Goal: Book appointment/travel/reservation

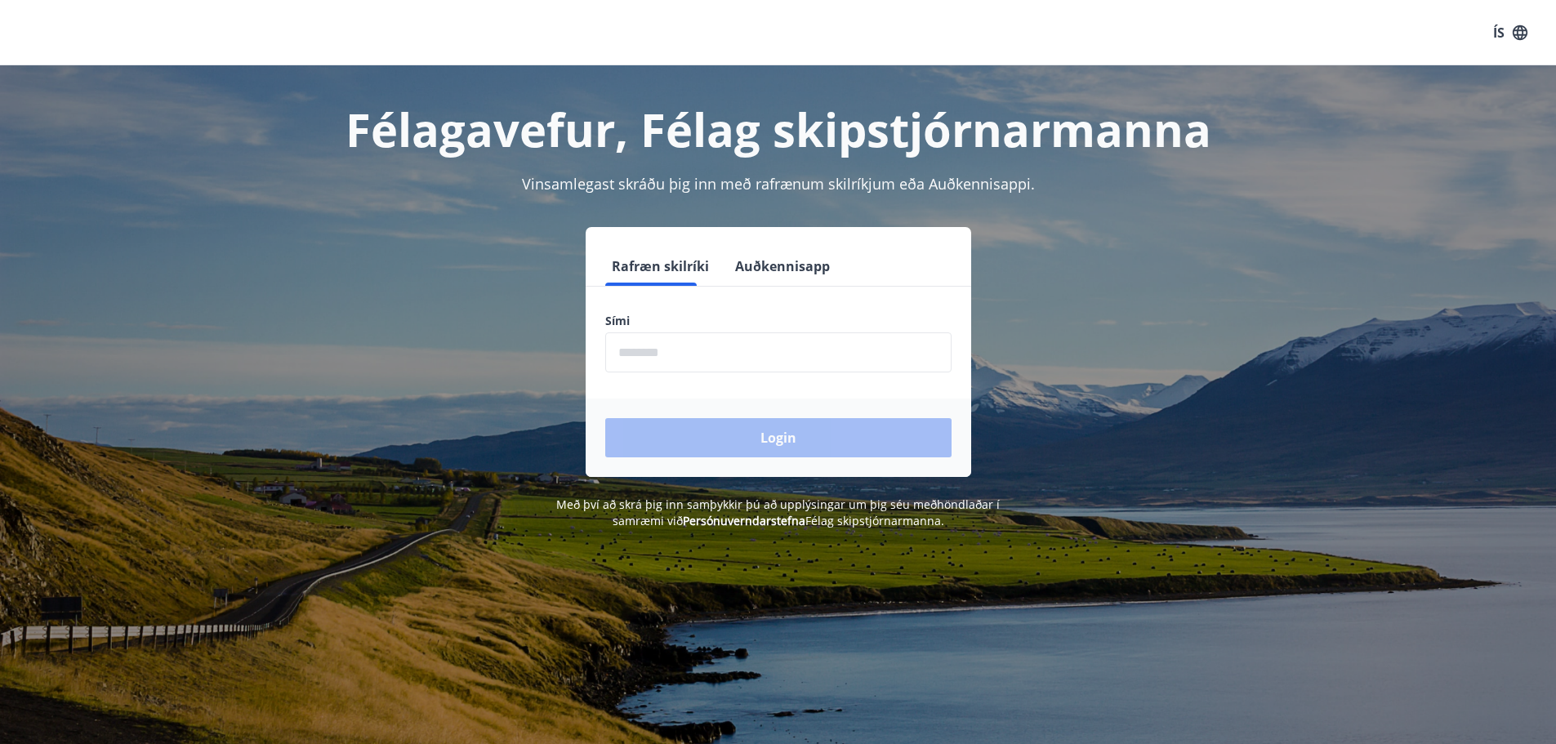
click at [683, 359] on input "phone" at bounding box center [778, 352] width 346 height 40
type input "********"
click at [743, 439] on button "Login" at bounding box center [778, 437] width 346 height 39
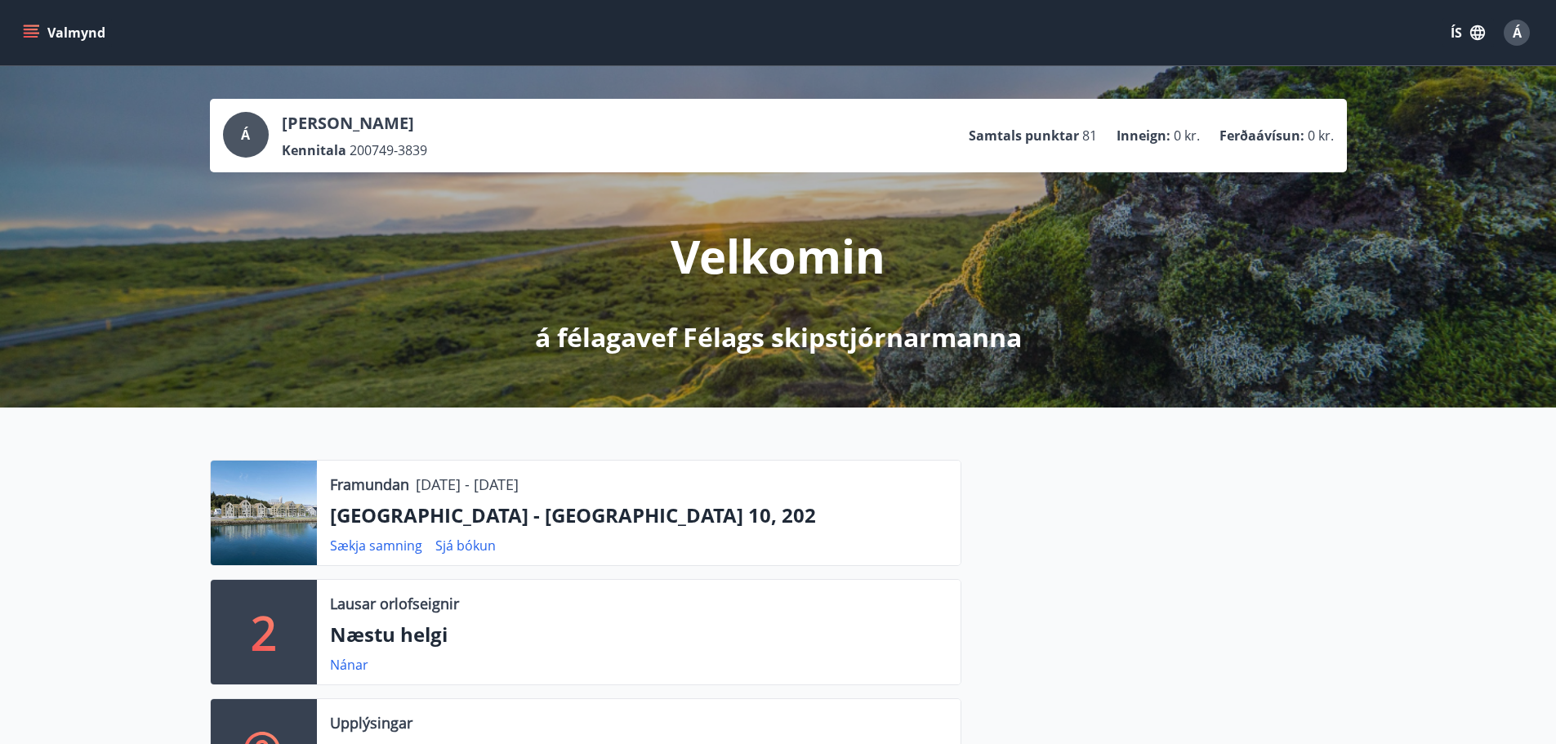
click at [34, 33] on icon "menu" at bounding box center [33, 33] width 18 height 2
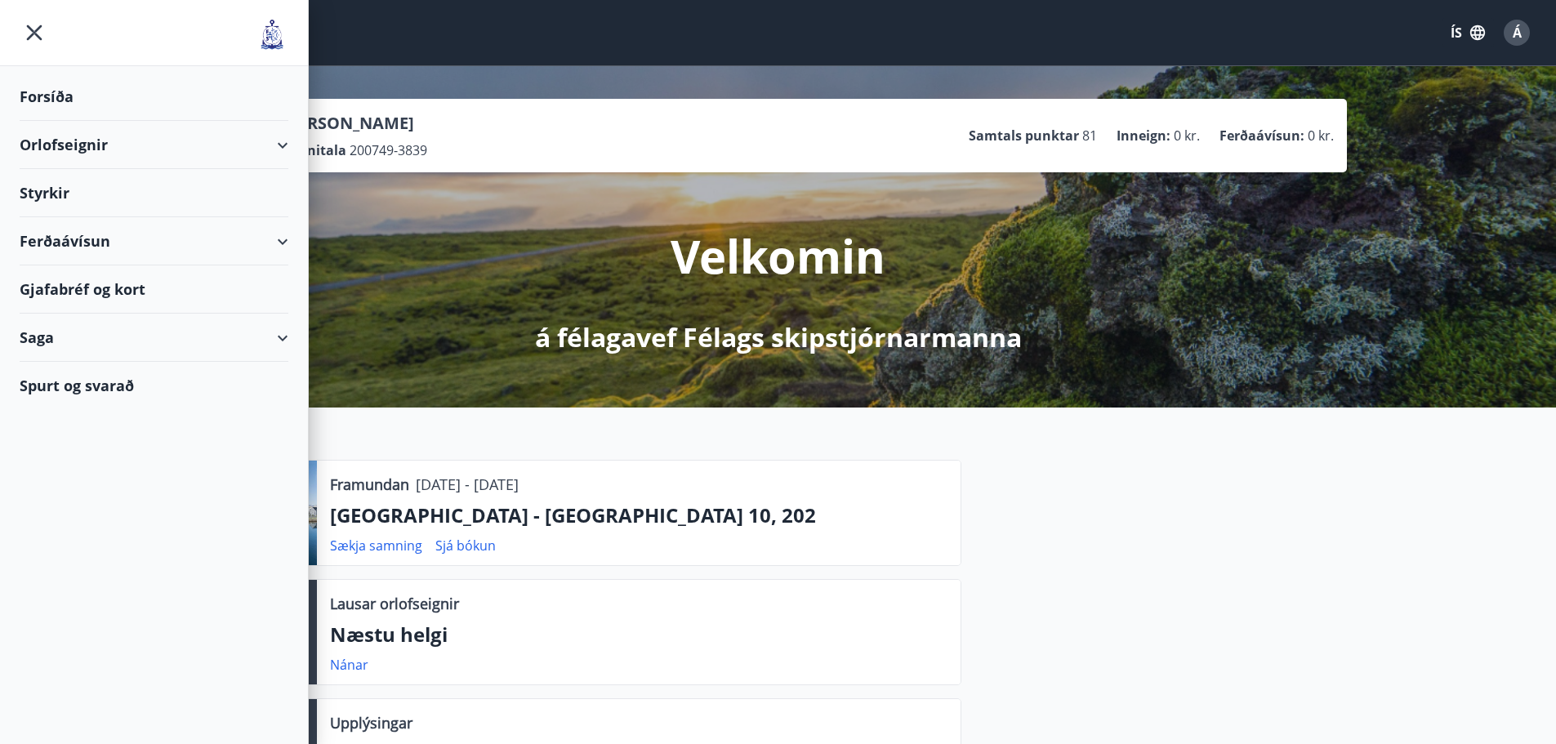
click at [261, 141] on div "Orlofseignir" at bounding box center [154, 145] width 269 height 48
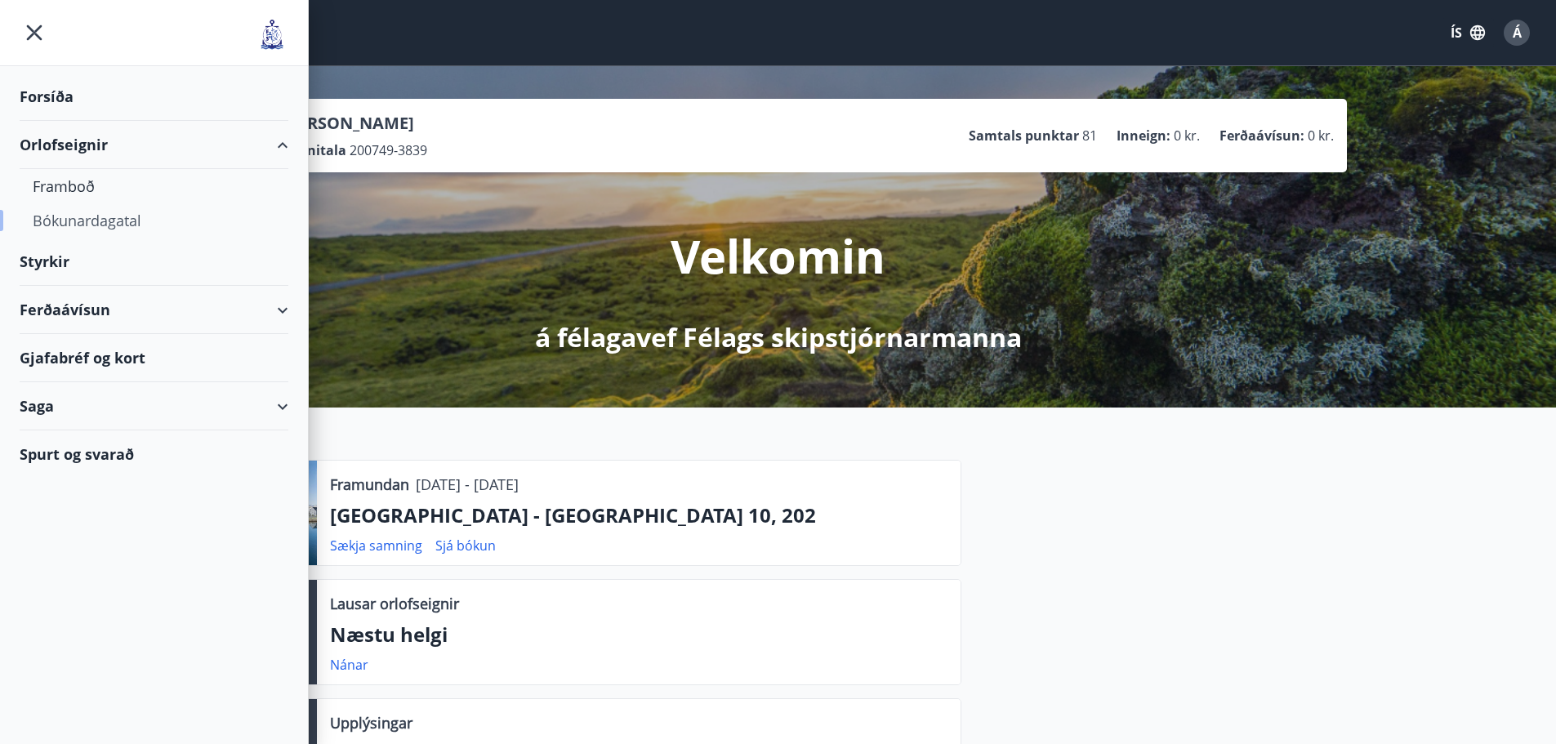
click at [81, 219] on div "Bókunardagatal" at bounding box center [154, 220] width 243 height 34
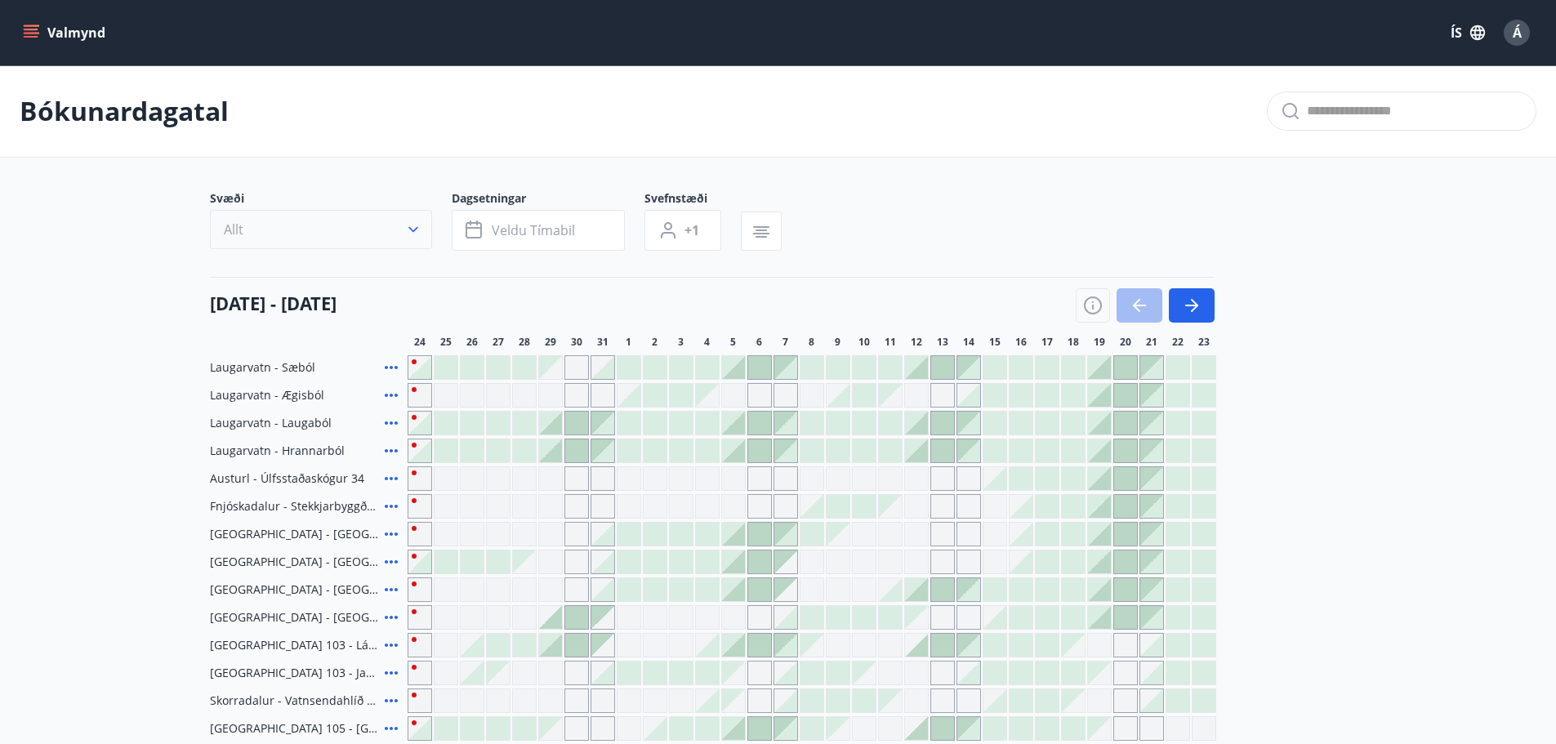
click at [386, 231] on button "Allt" at bounding box center [321, 229] width 222 height 39
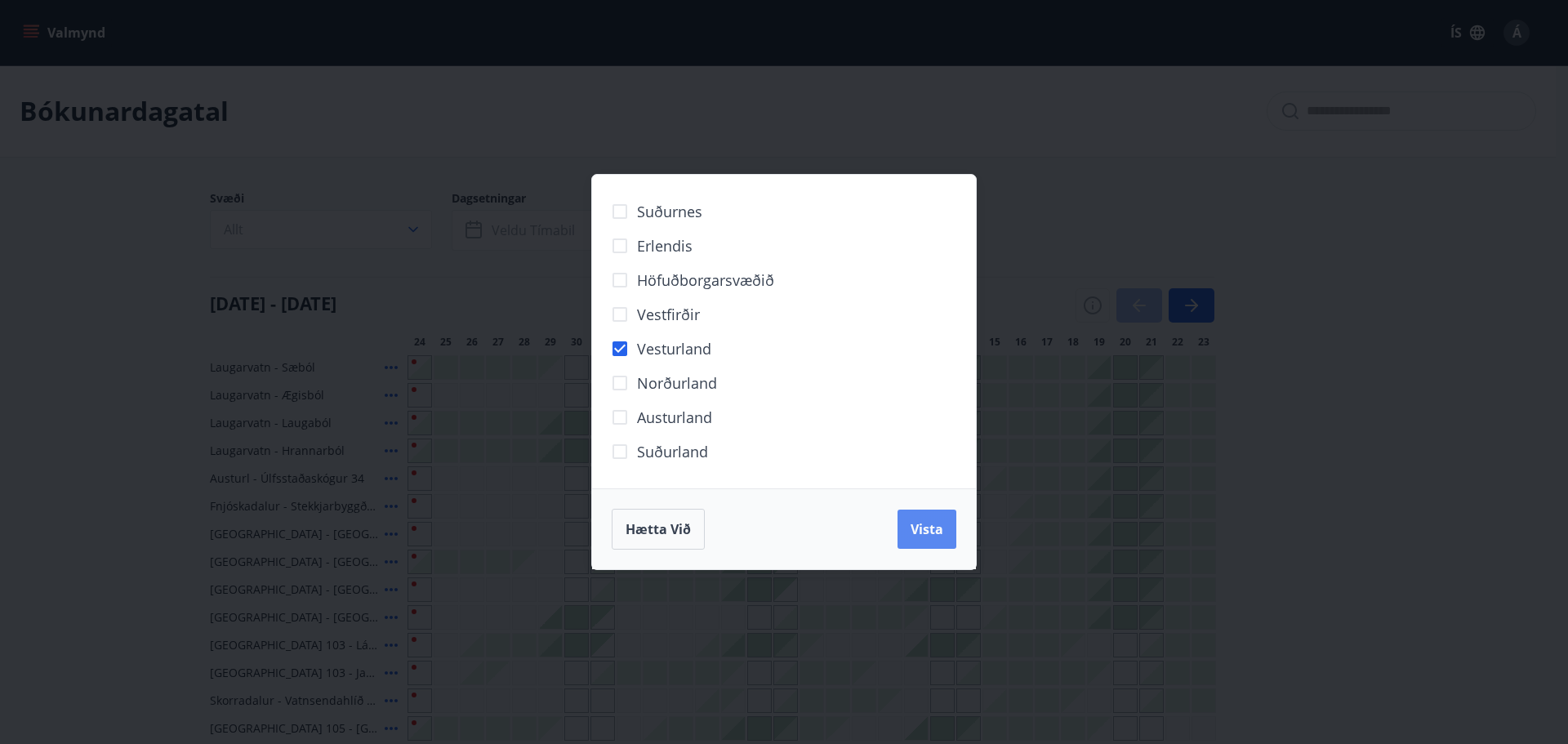
click at [930, 536] on span "Vista" at bounding box center [927, 529] width 33 height 18
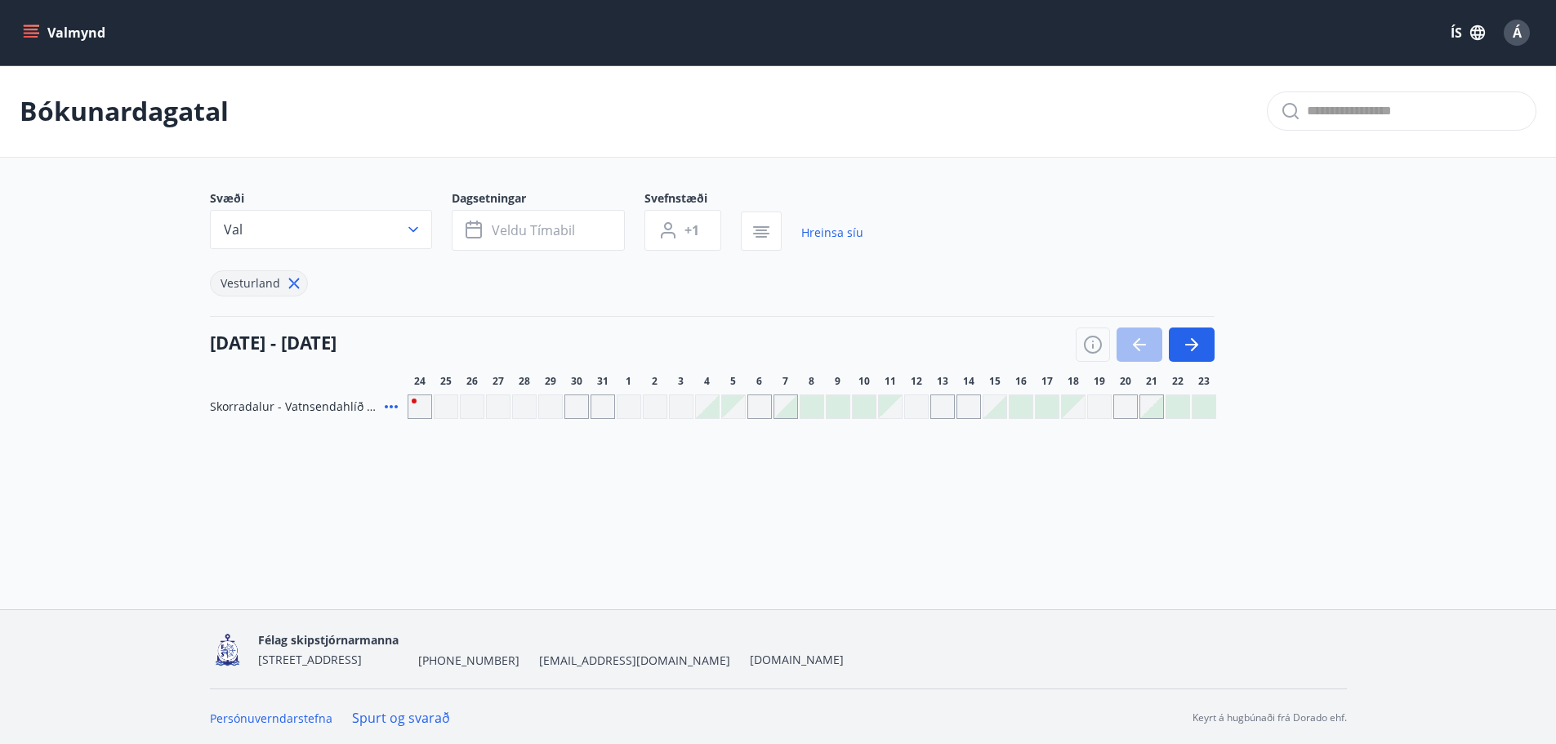
click at [551, 410] on div "Gráir dagar eru ekki bókanlegir" at bounding box center [550, 407] width 25 height 25
click at [551, 407] on div "Gráir dagar eru ekki bókanlegir" at bounding box center [550, 407] width 25 height 25
click at [493, 420] on div "Bókunardagatal Svæði Val Dagsetningar Veldu tímabil Svefnstæði +1 Hreinsa síu V…" at bounding box center [778, 274] width 1556 height 419
click at [473, 412] on div "Gráir dagar eru ekki bókanlegir" at bounding box center [472, 407] width 25 height 25
click at [712, 411] on div at bounding box center [707, 406] width 23 height 23
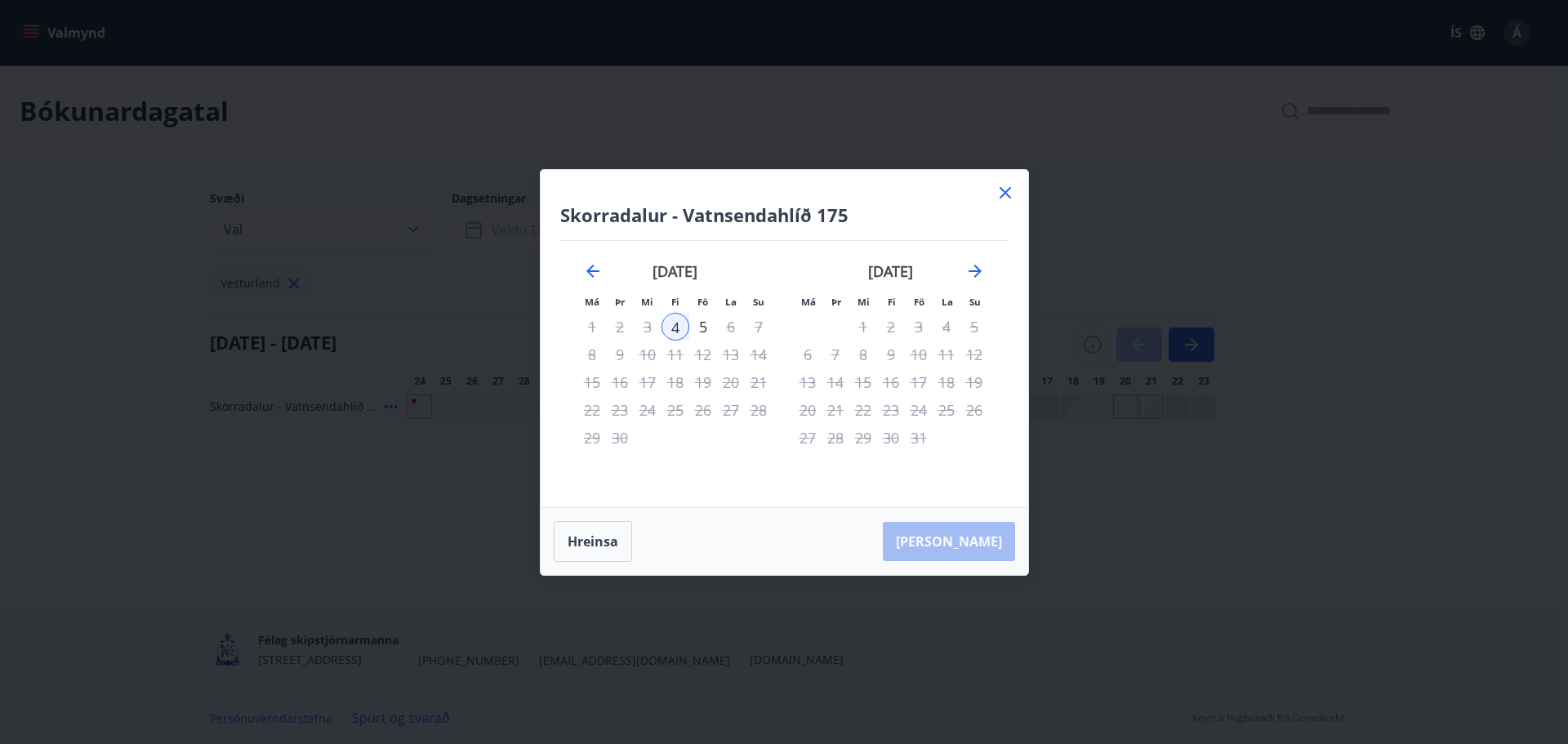
click at [1010, 195] on icon at bounding box center [1006, 193] width 20 height 20
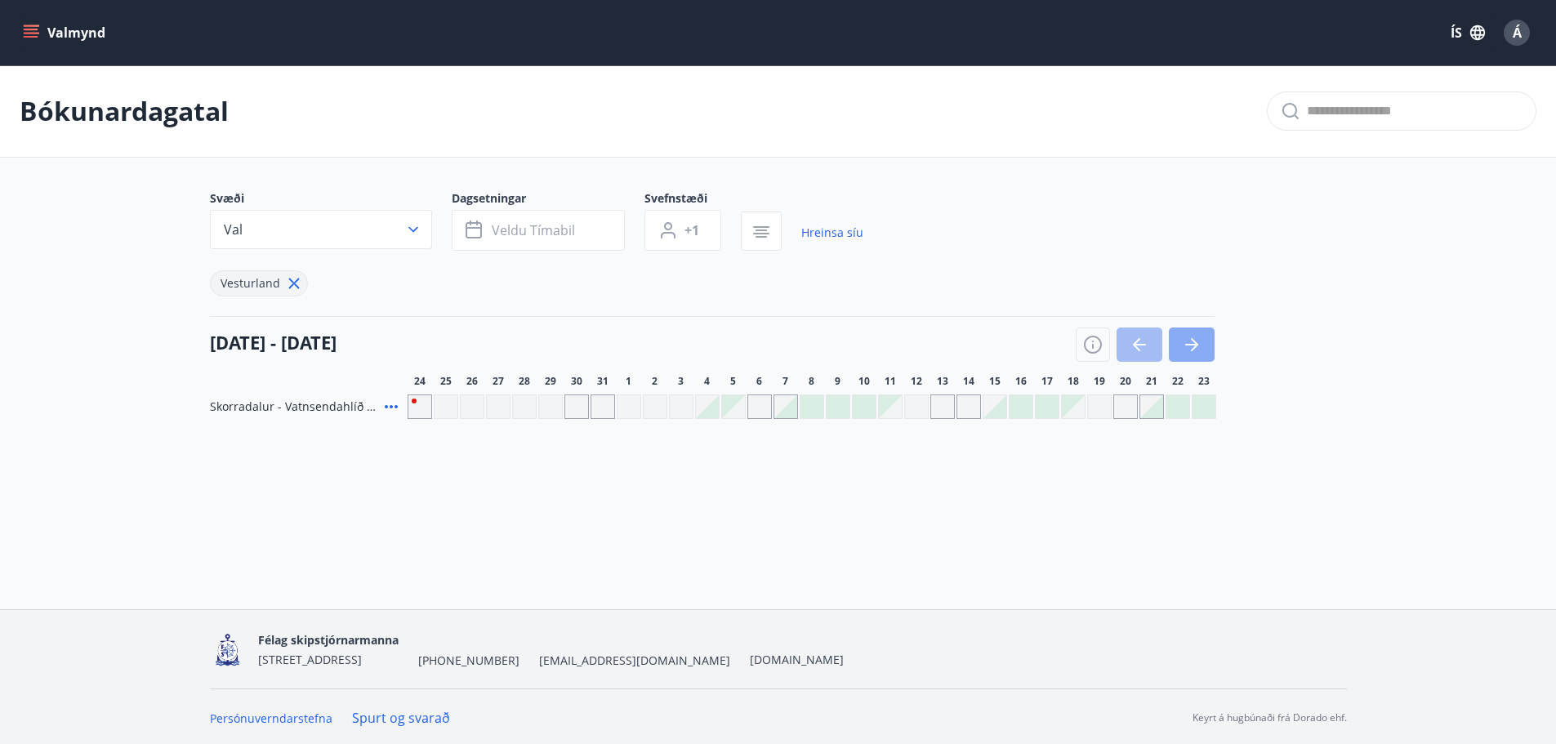
click at [1191, 348] on icon "button" at bounding box center [1192, 345] width 20 height 20
click at [292, 290] on icon at bounding box center [294, 283] width 18 height 18
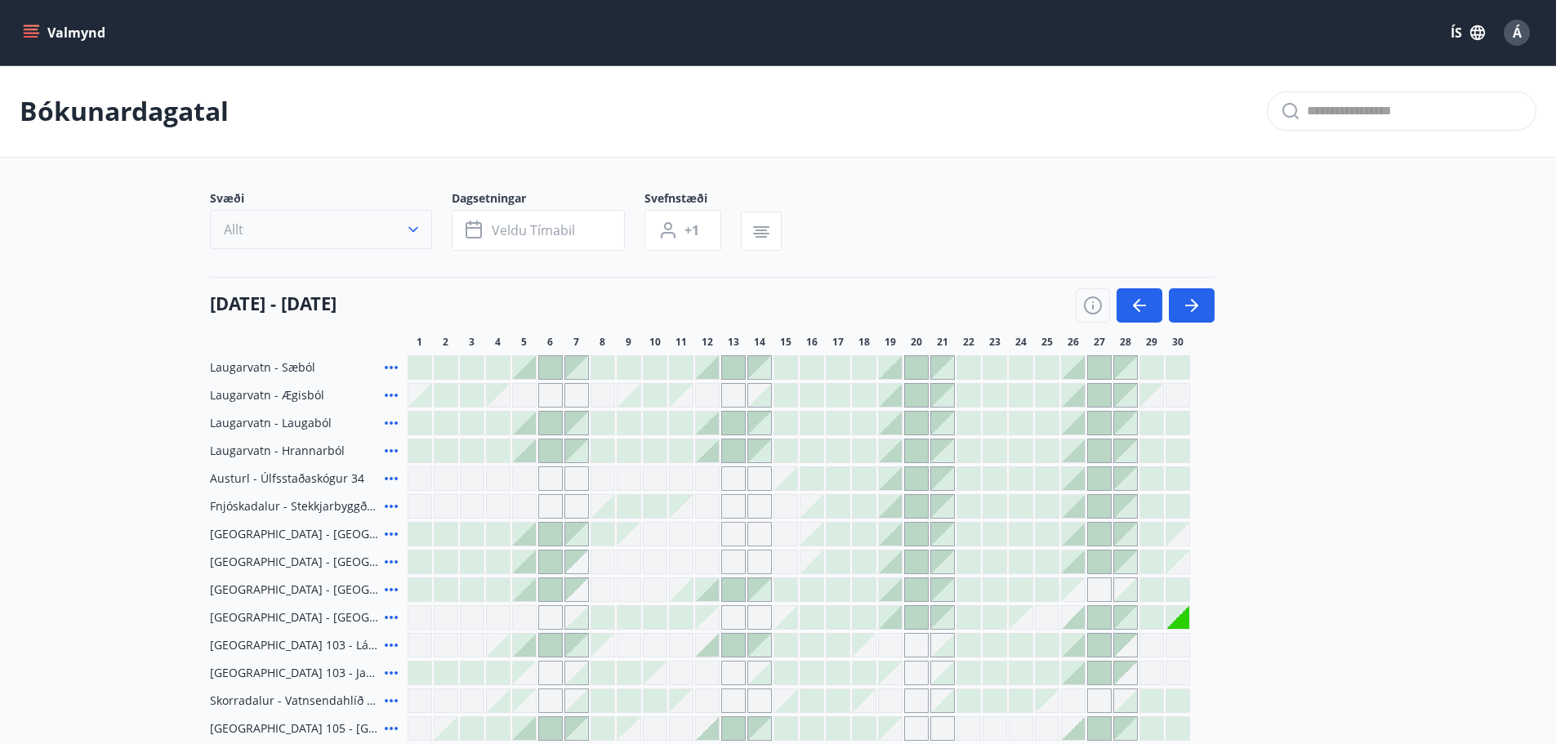
click at [412, 224] on icon "button" at bounding box center [413, 229] width 16 height 16
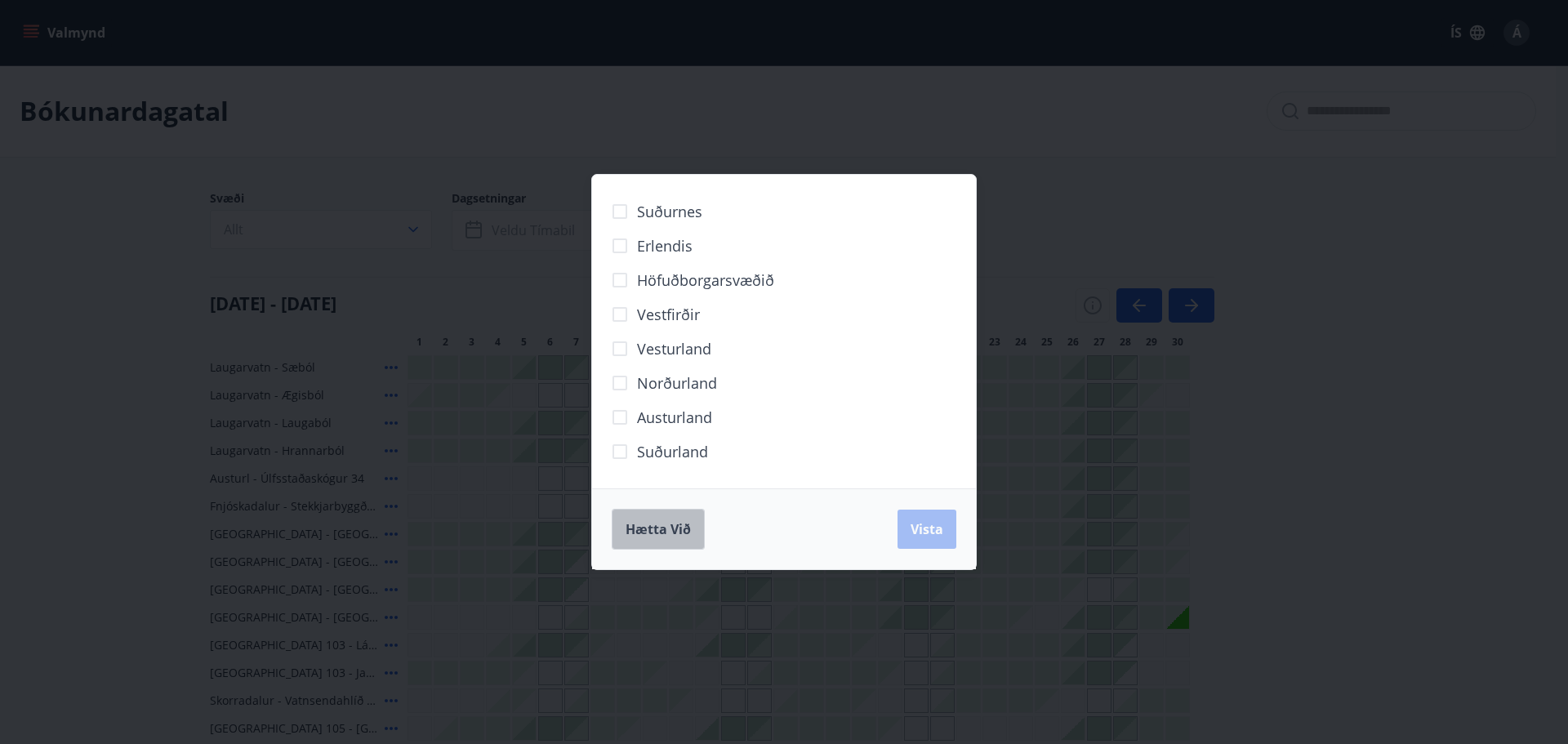
click at [665, 529] on span "Hætta við" at bounding box center [658, 529] width 65 height 18
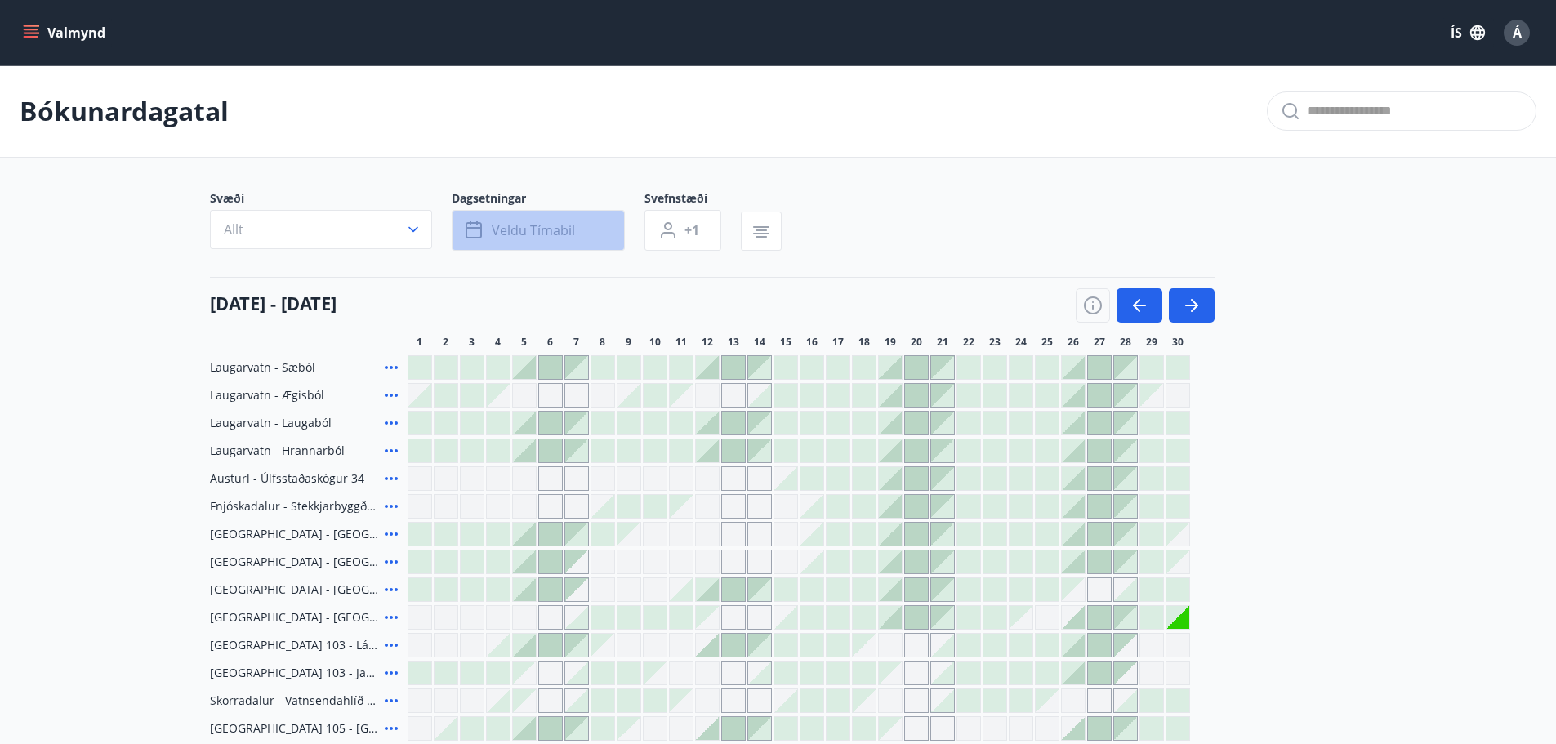
click at [553, 221] on span "Veldu tímabil" at bounding box center [533, 230] width 83 height 18
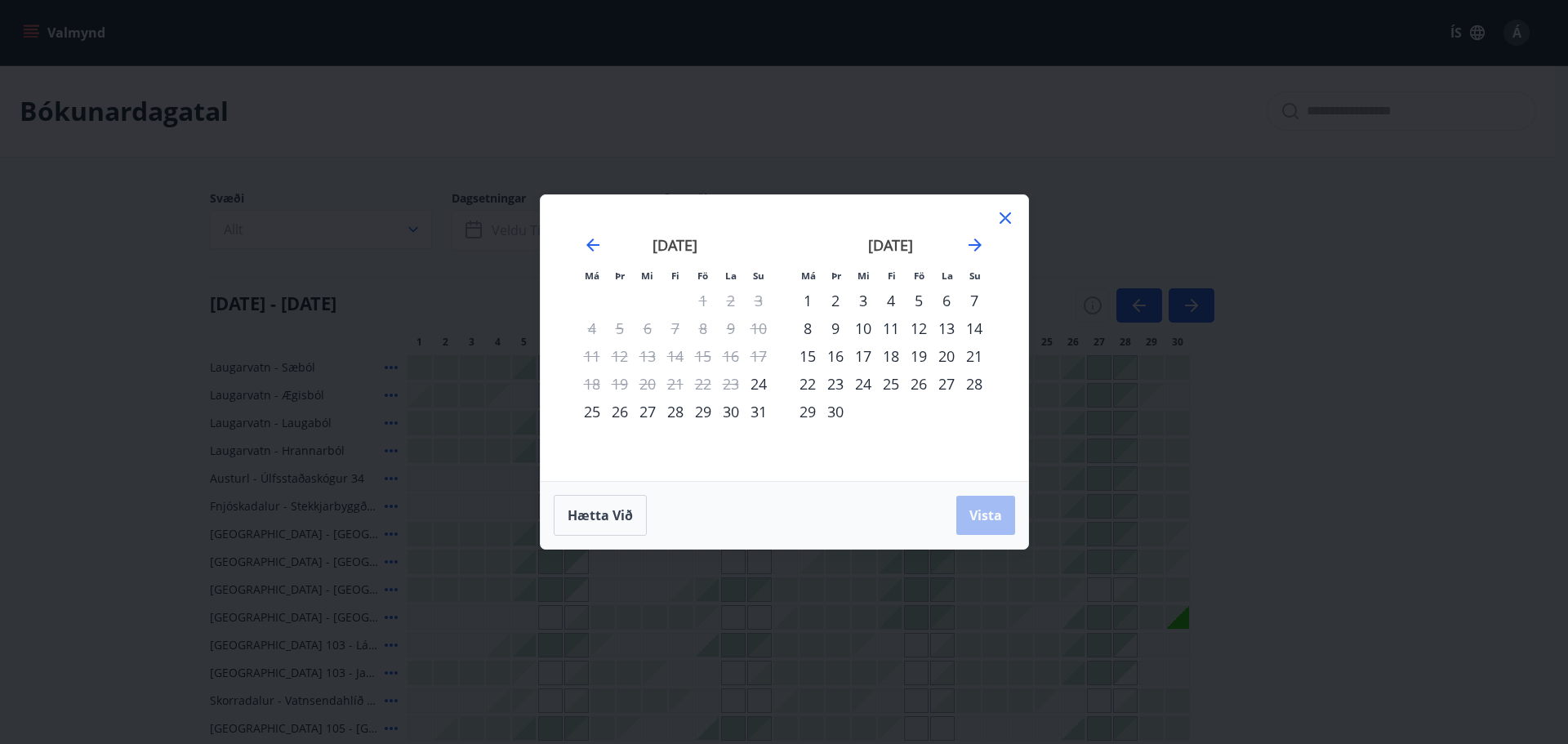
click at [699, 414] on div "29" at bounding box center [703, 412] width 28 height 28
click at [917, 299] on div "5" at bounding box center [919, 301] width 28 height 28
click at [991, 523] on span "Vista" at bounding box center [986, 515] width 33 height 18
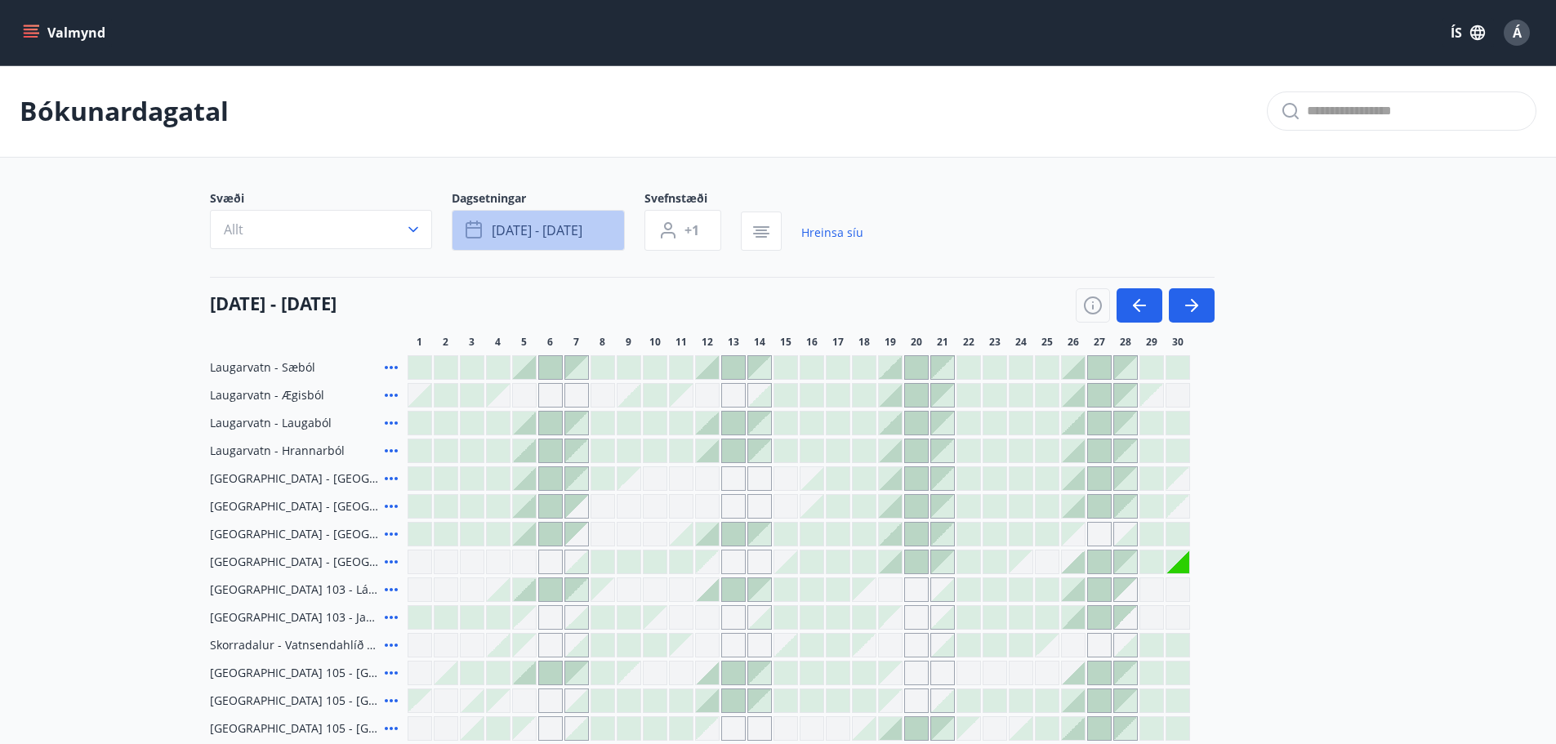
click at [522, 234] on span "[DATE] - [DATE]" at bounding box center [537, 230] width 91 height 18
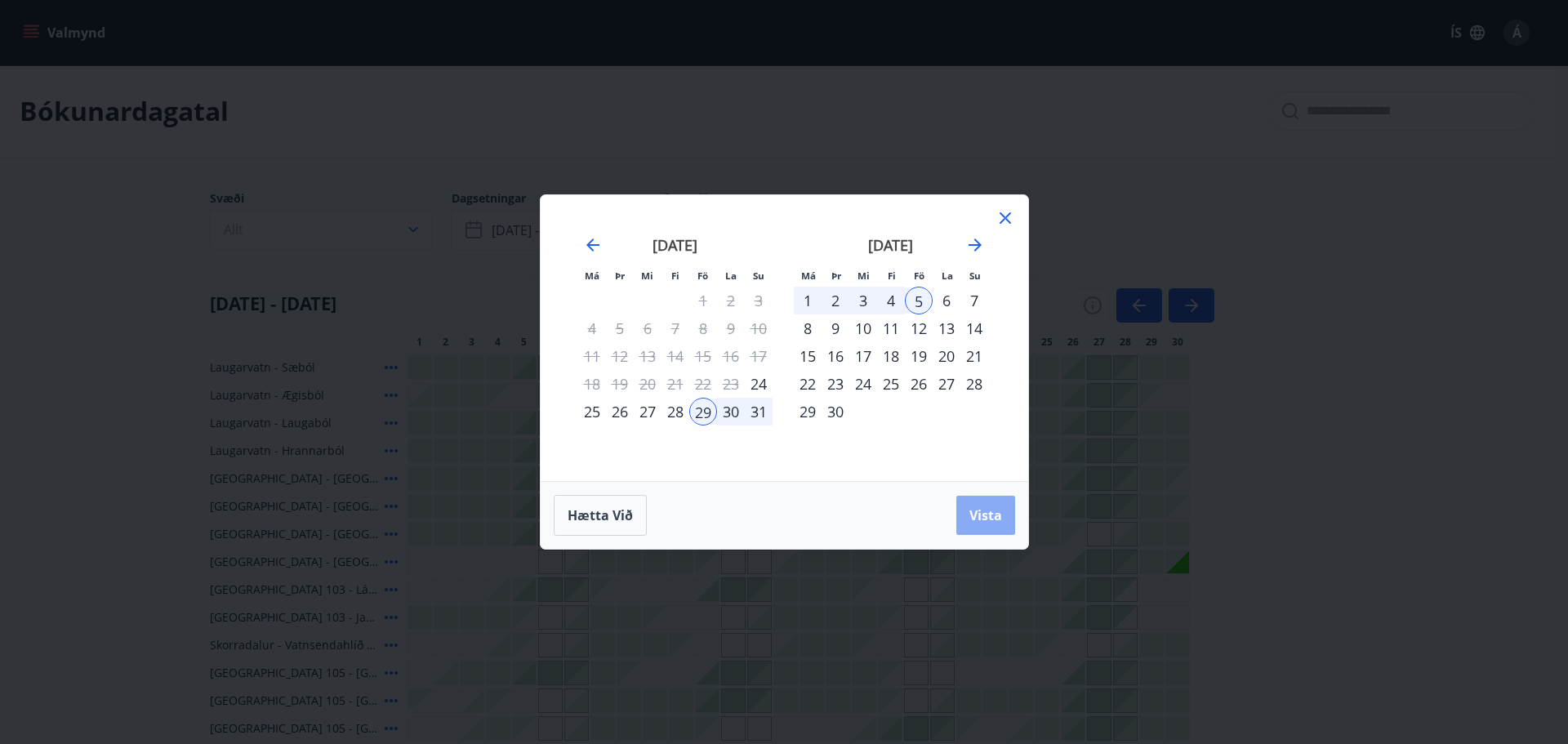
click at [970, 515] on span "Vista" at bounding box center [986, 515] width 33 height 18
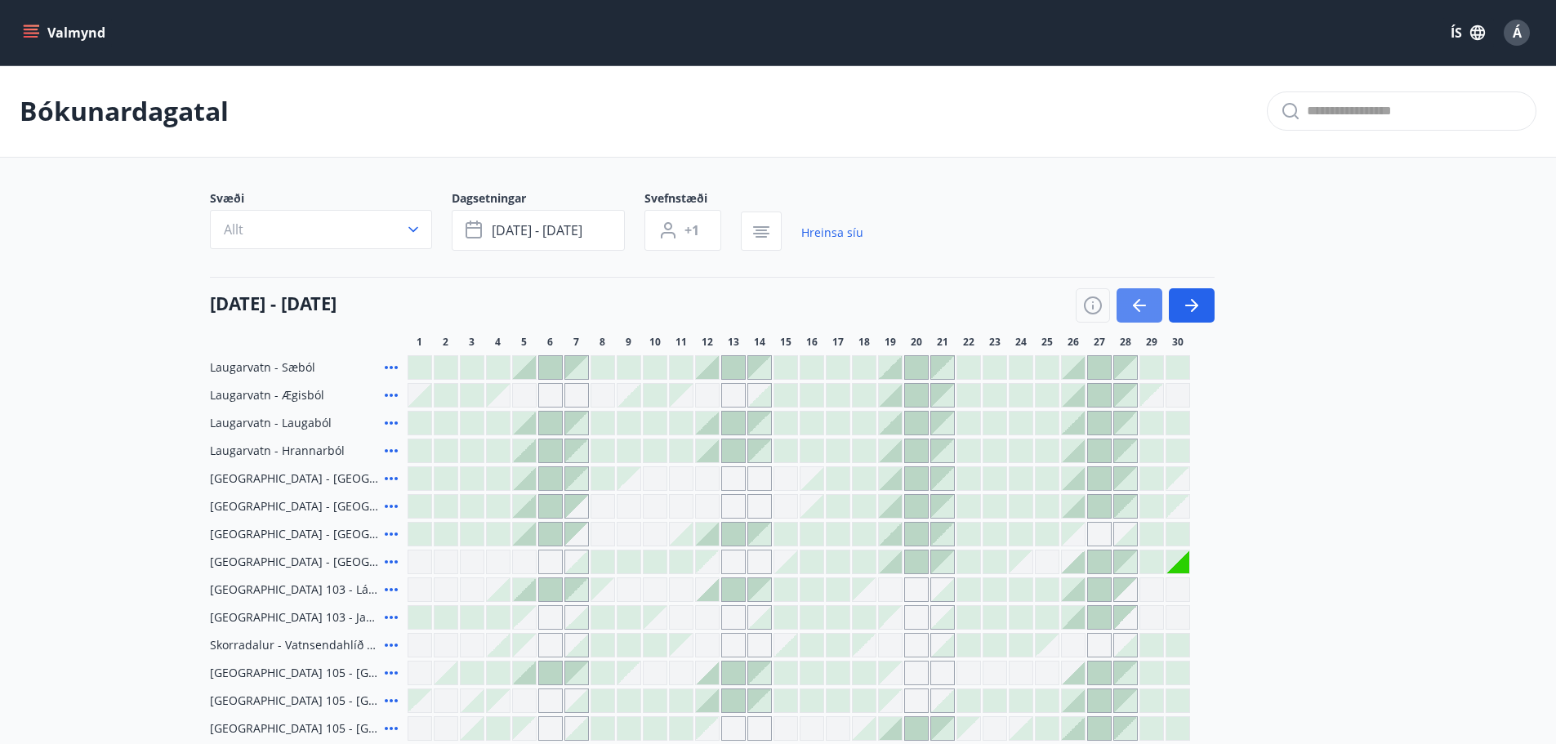
click at [1132, 304] on icon "button" at bounding box center [1140, 306] width 20 height 20
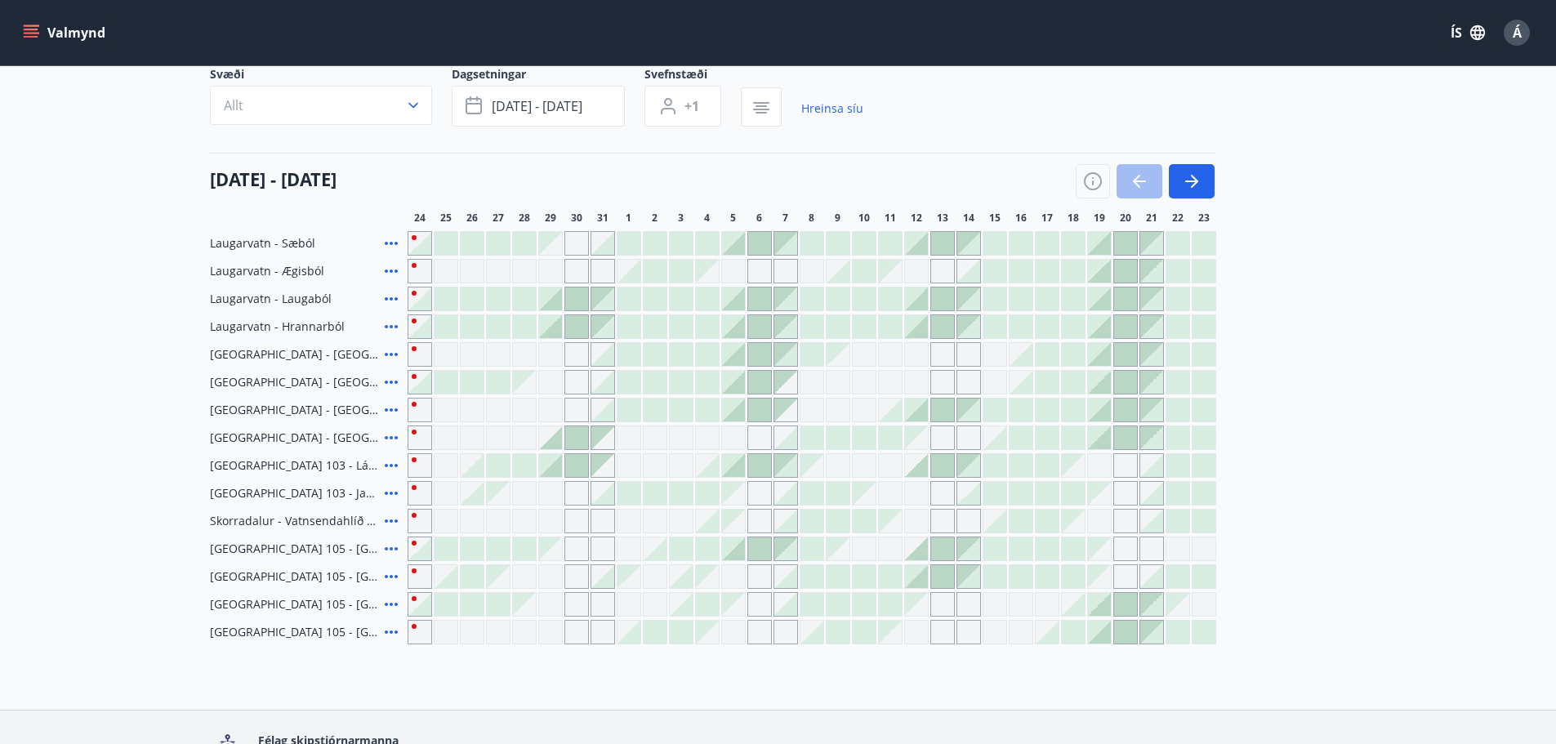
scroll to position [163, 0]
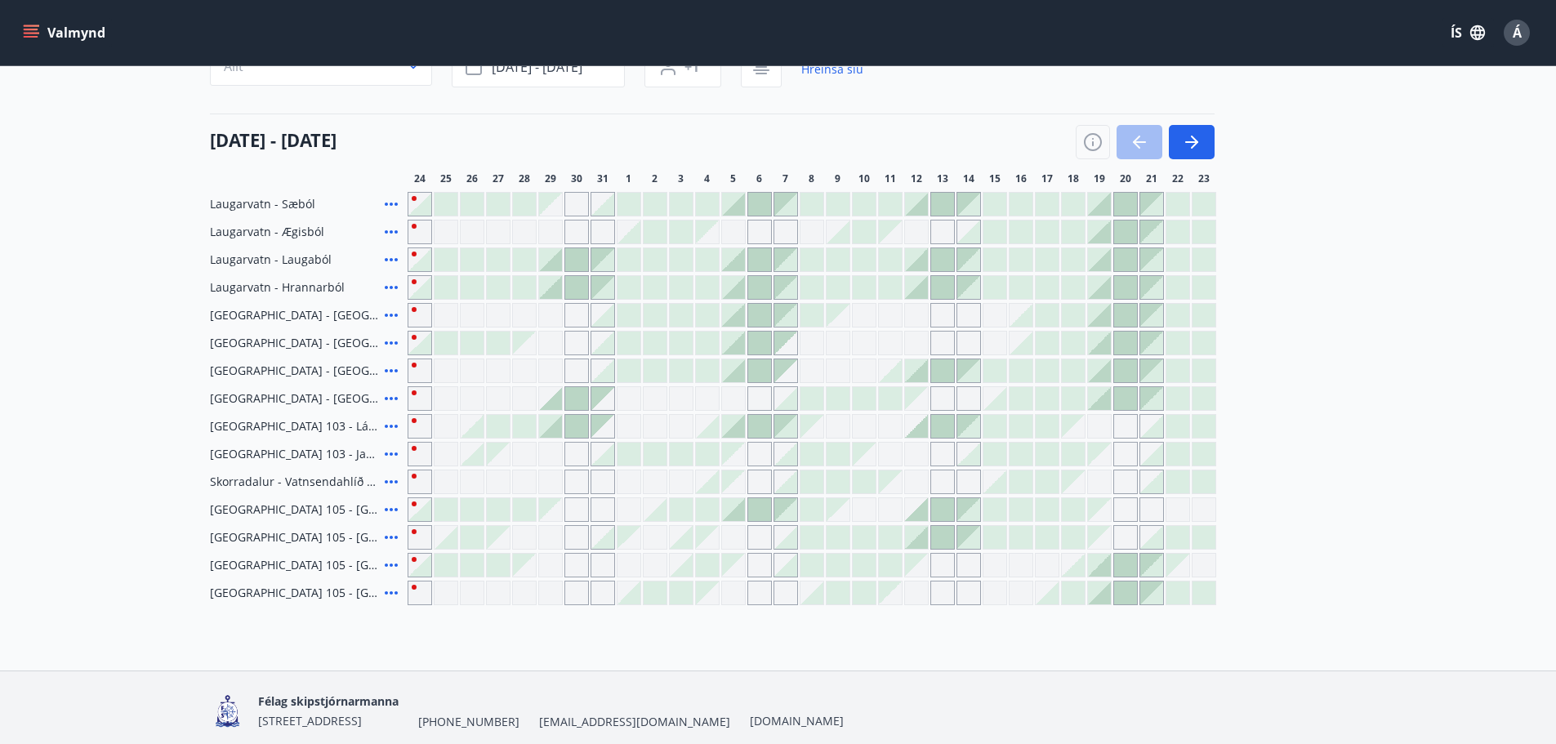
click at [547, 260] on div at bounding box center [550, 259] width 23 height 23
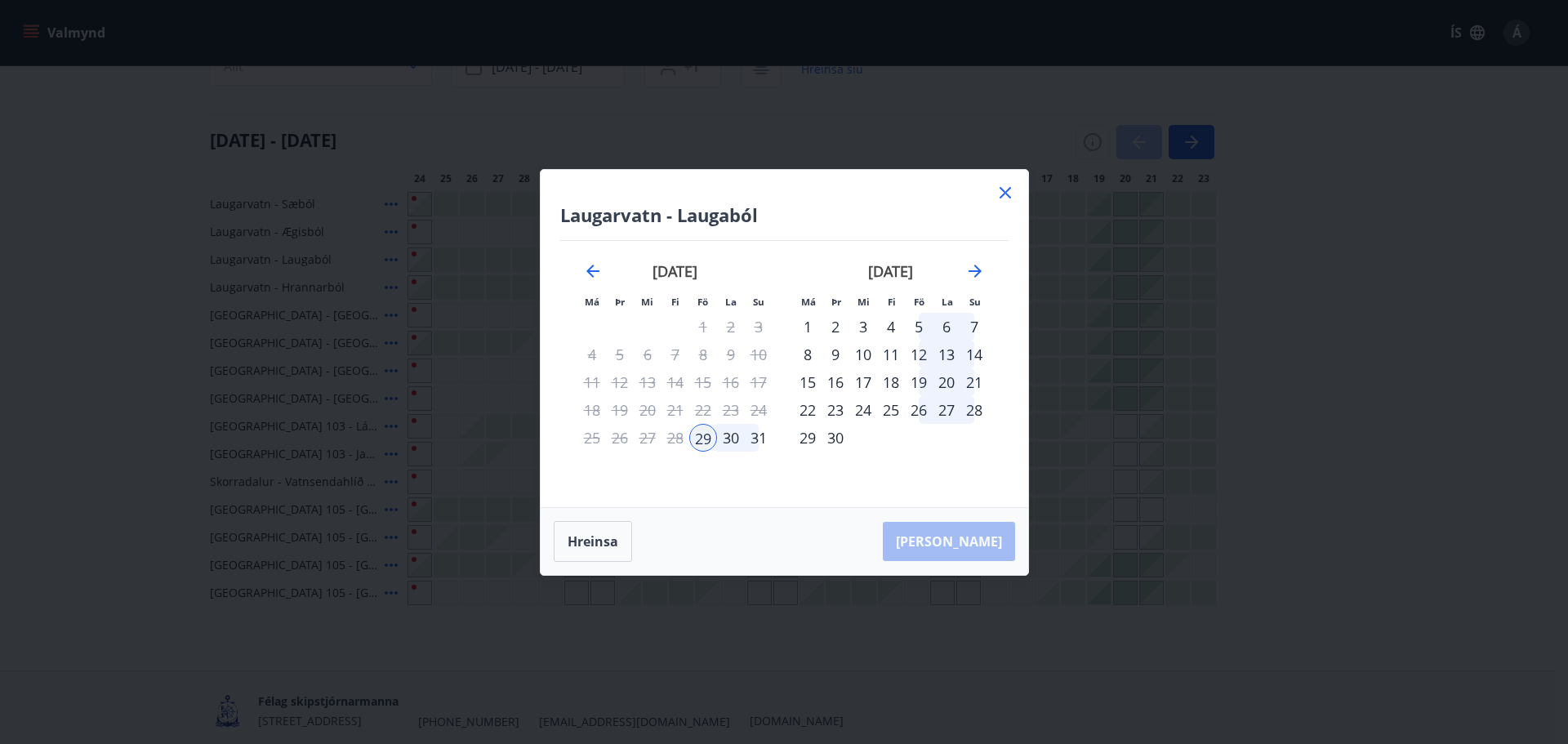
click at [1001, 190] on icon at bounding box center [1006, 193] width 20 height 20
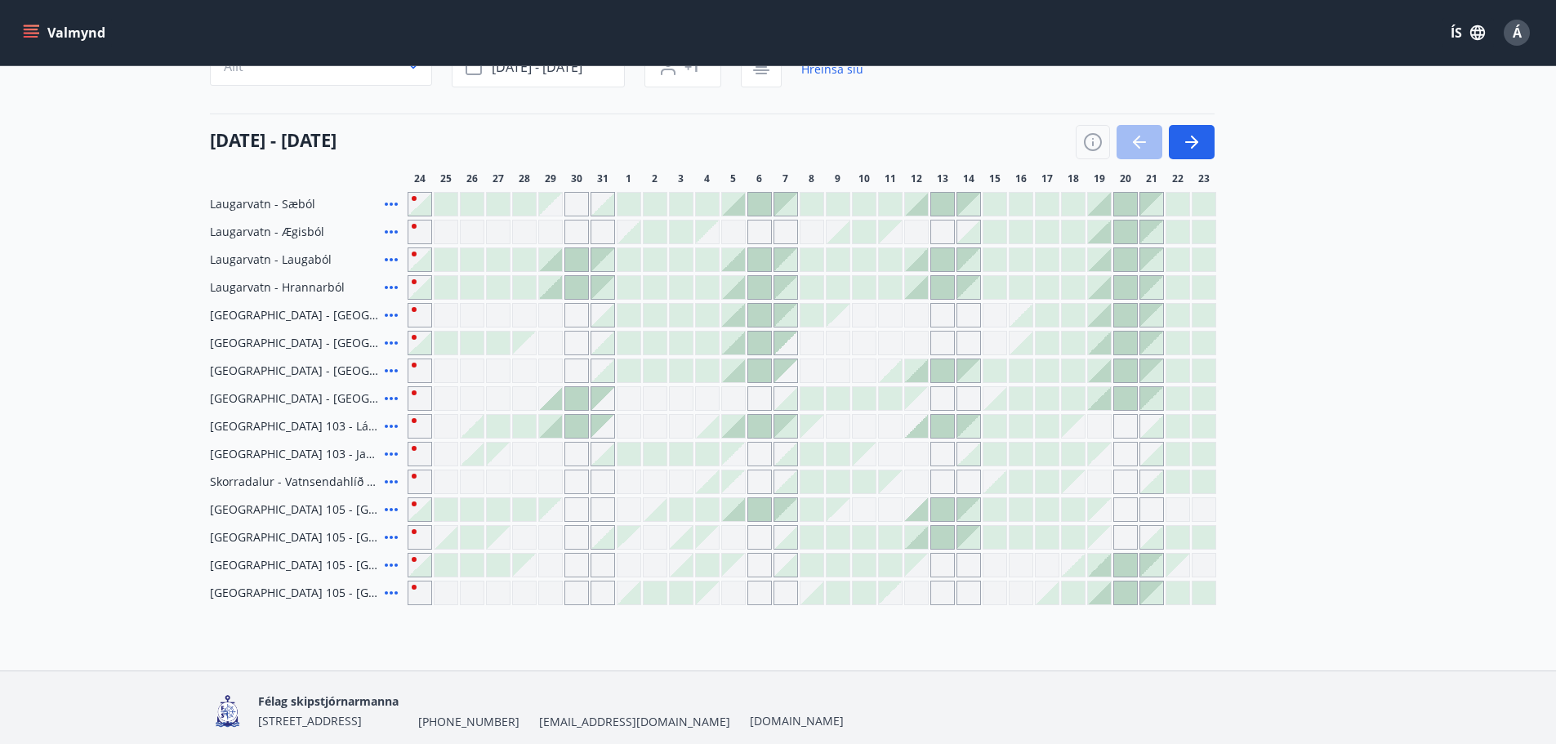
click at [558, 207] on div "Gráir dagar eru ekki bókanlegir" at bounding box center [550, 204] width 23 height 23
click at [551, 207] on div "Gráir dagar eru ekki bókanlegir" at bounding box center [550, 204] width 23 height 23
click at [631, 396] on div "Gráir dagar eru ekki bókanlegir" at bounding box center [629, 398] width 25 height 25
click at [627, 396] on div "Gráir dagar eru ekki bókanlegir" at bounding box center [629, 398] width 25 height 25
click at [617, 136] on div "[DATE] - [DATE]" at bounding box center [712, 137] width 1005 height 46
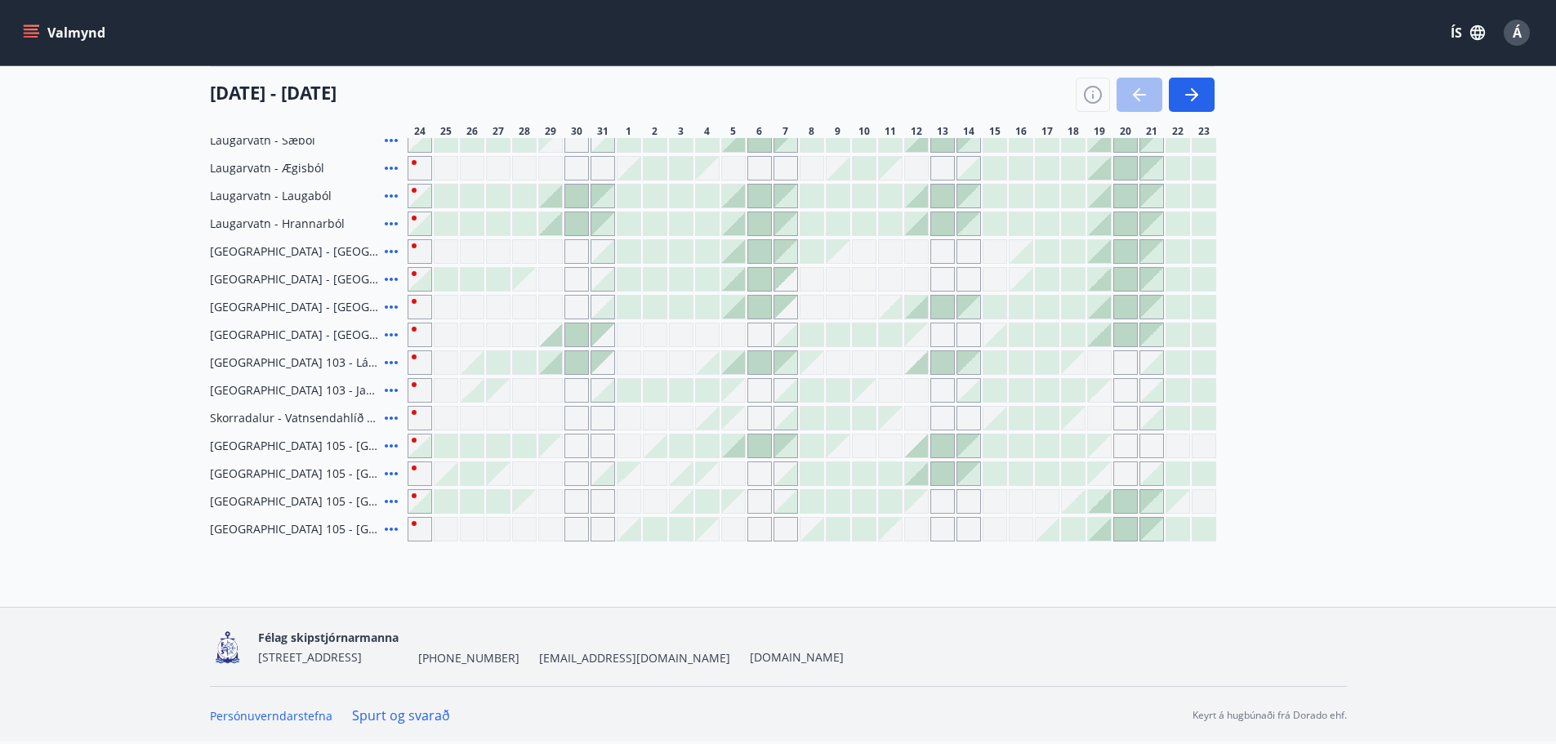
scroll to position [0, 0]
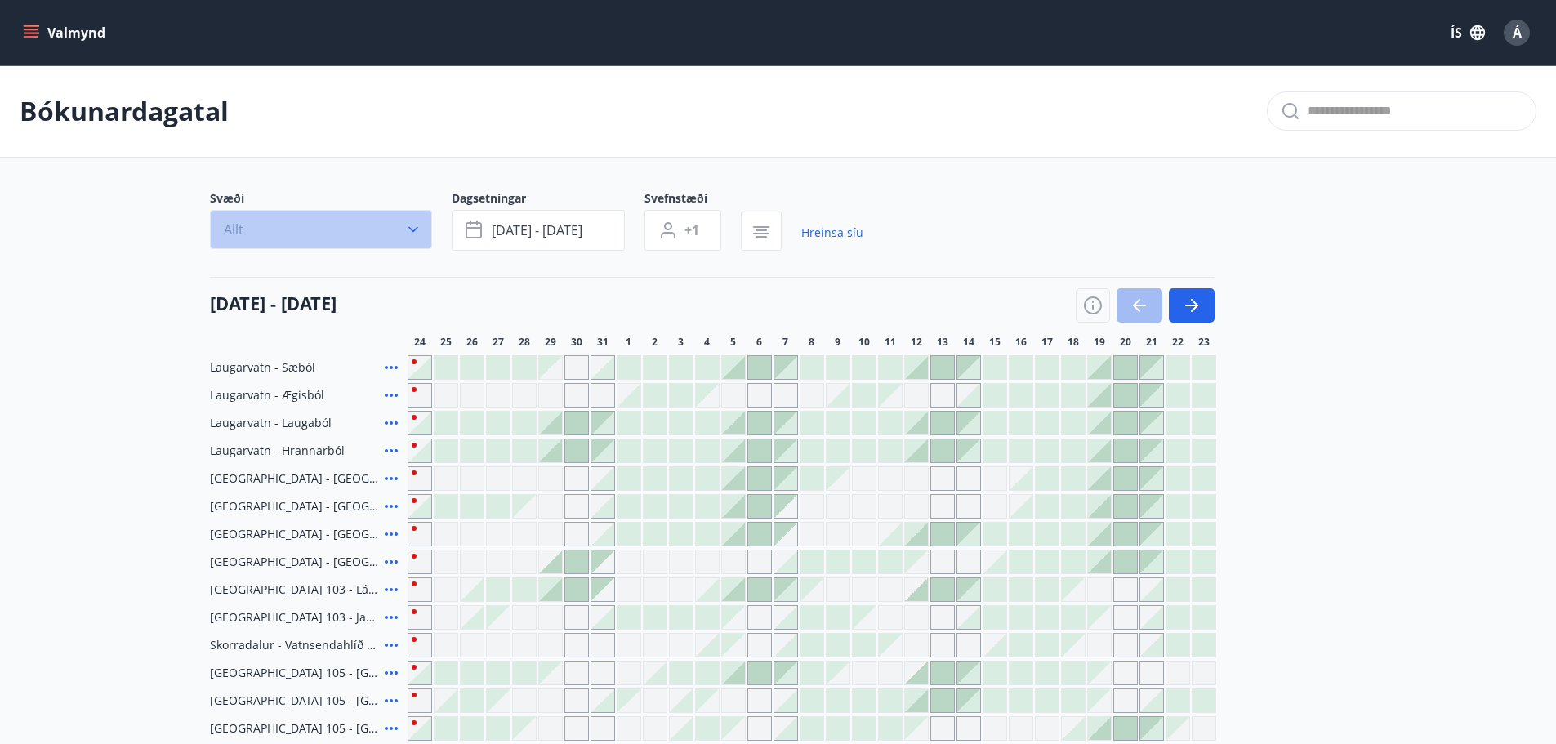
click at [400, 225] on button "Allt" at bounding box center [321, 229] width 222 height 39
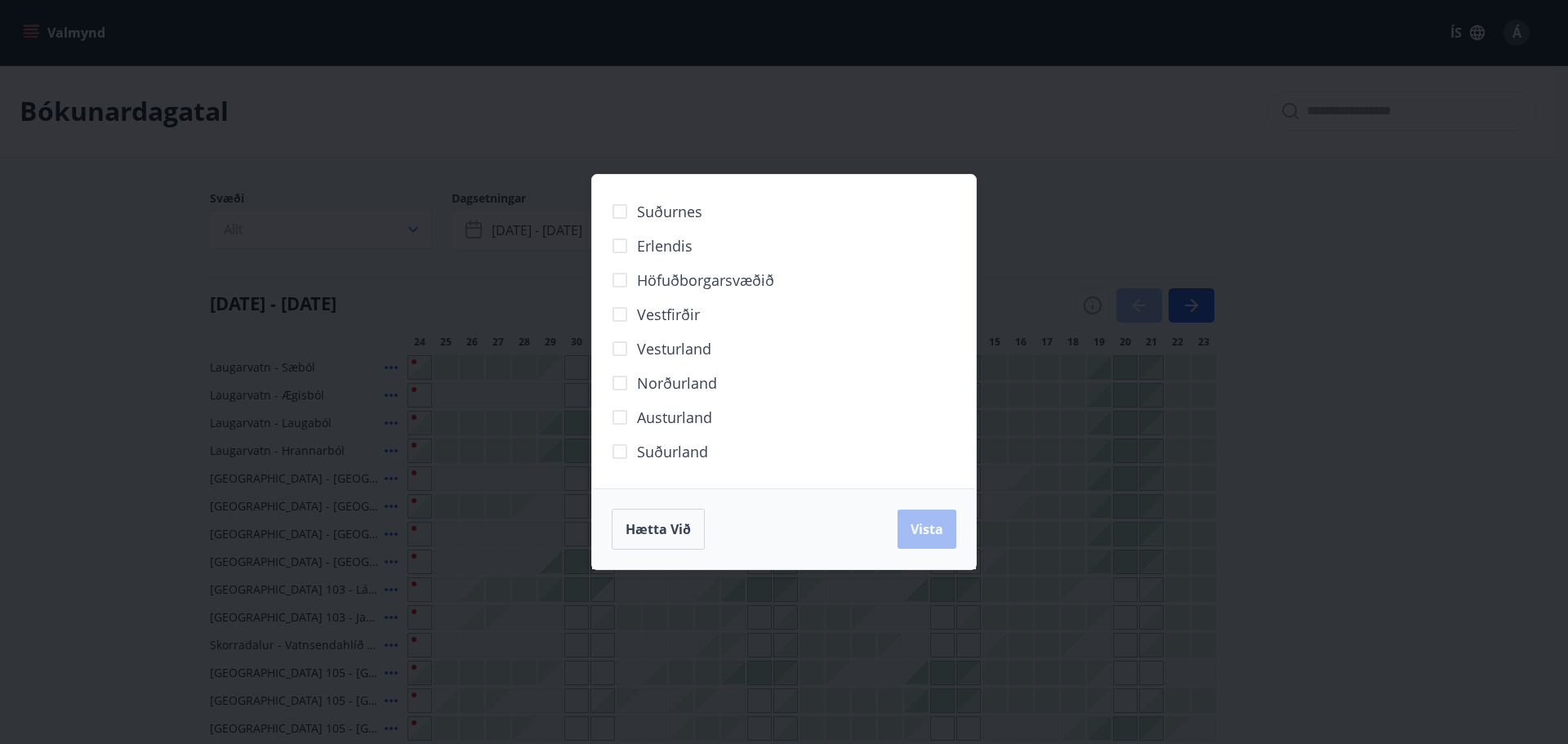
click at [560, 102] on div "Suðurnes Erlendis Höfuðborgarsvæðið [GEOGRAPHIC_DATA] [GEOGRAPHIC_DATA] [GEOGRA…" at bounding box center [784, 372] width 1568 height 744
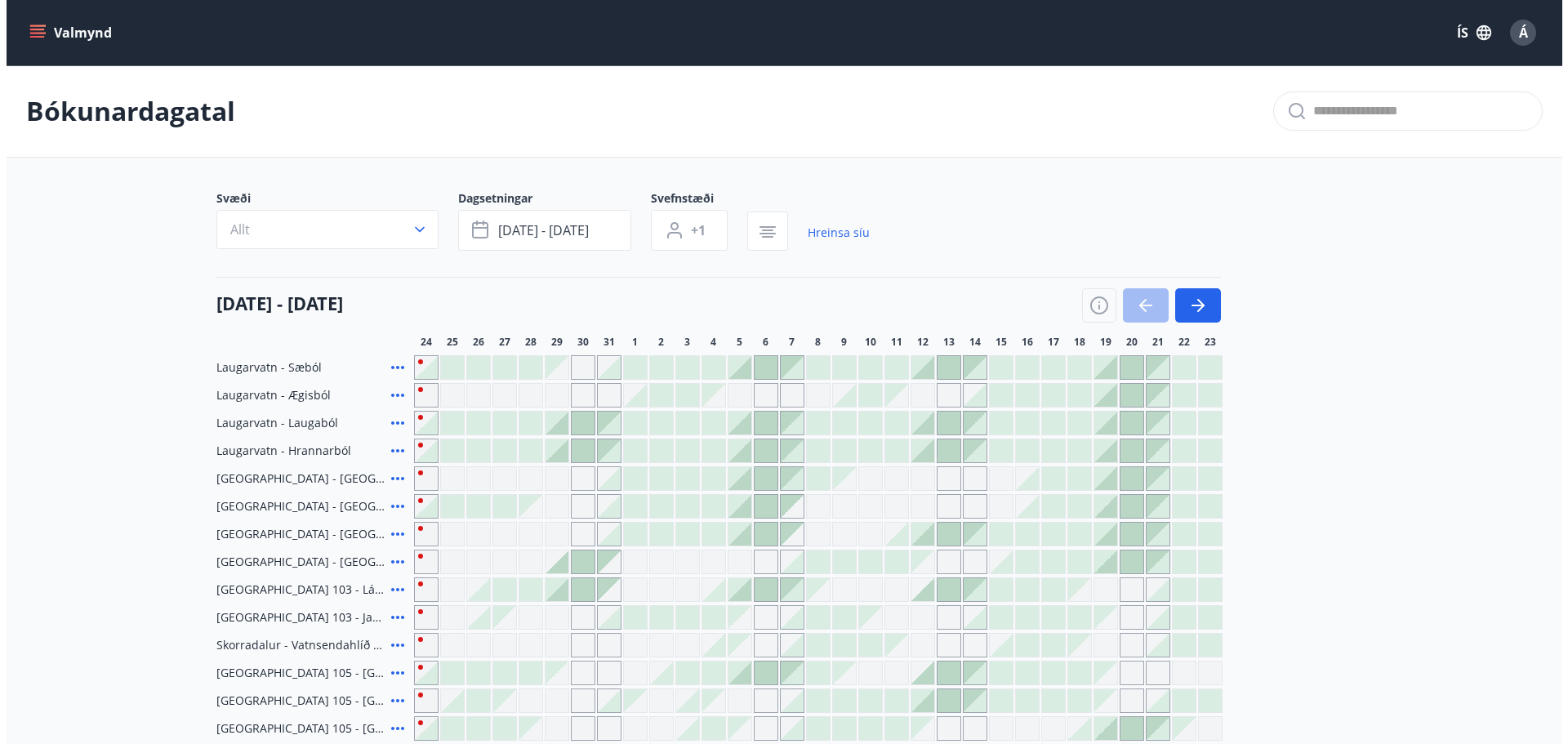
scroll to position [163, 0]
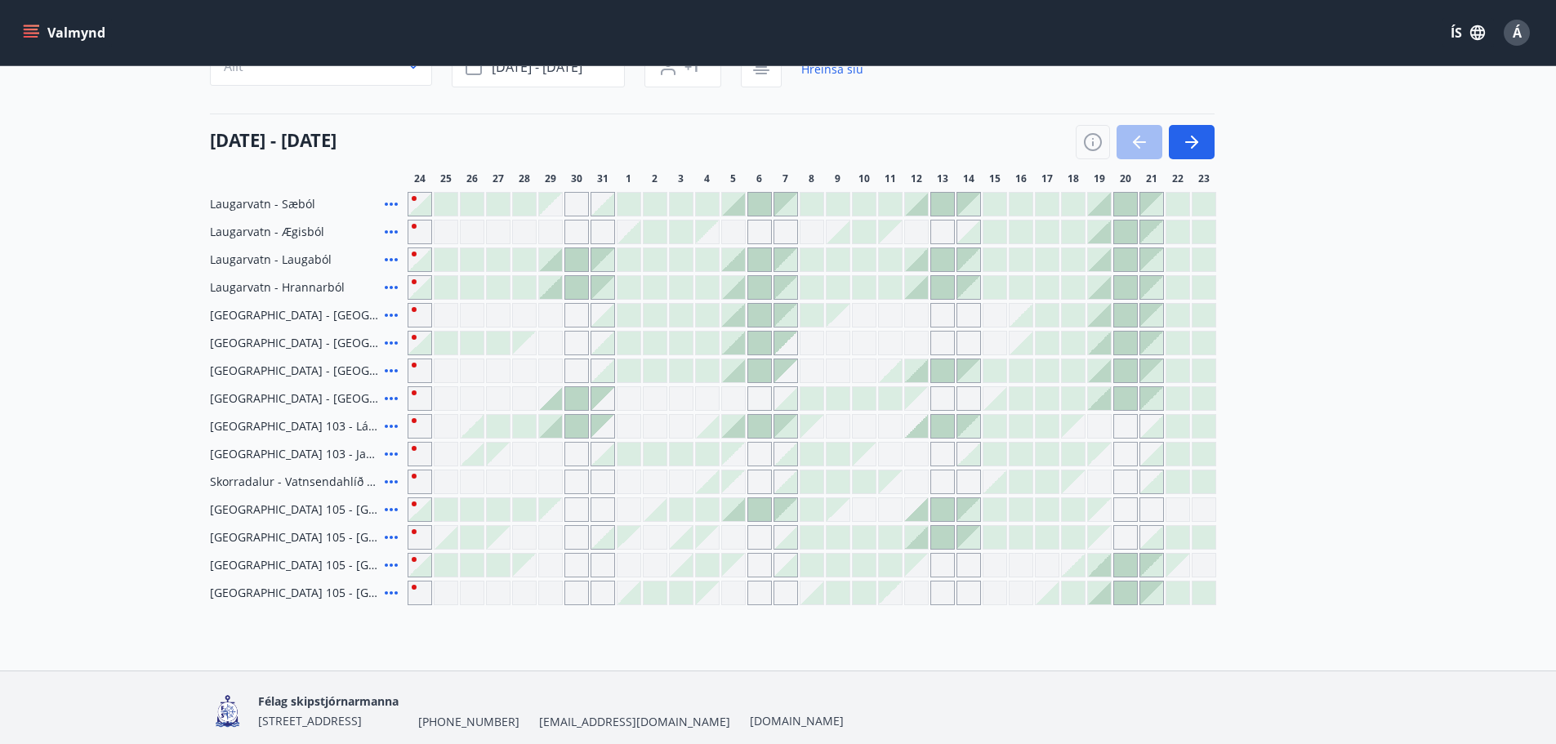
click at [387, 481] on icon at bounding box center [391, 481] width 13 height 3
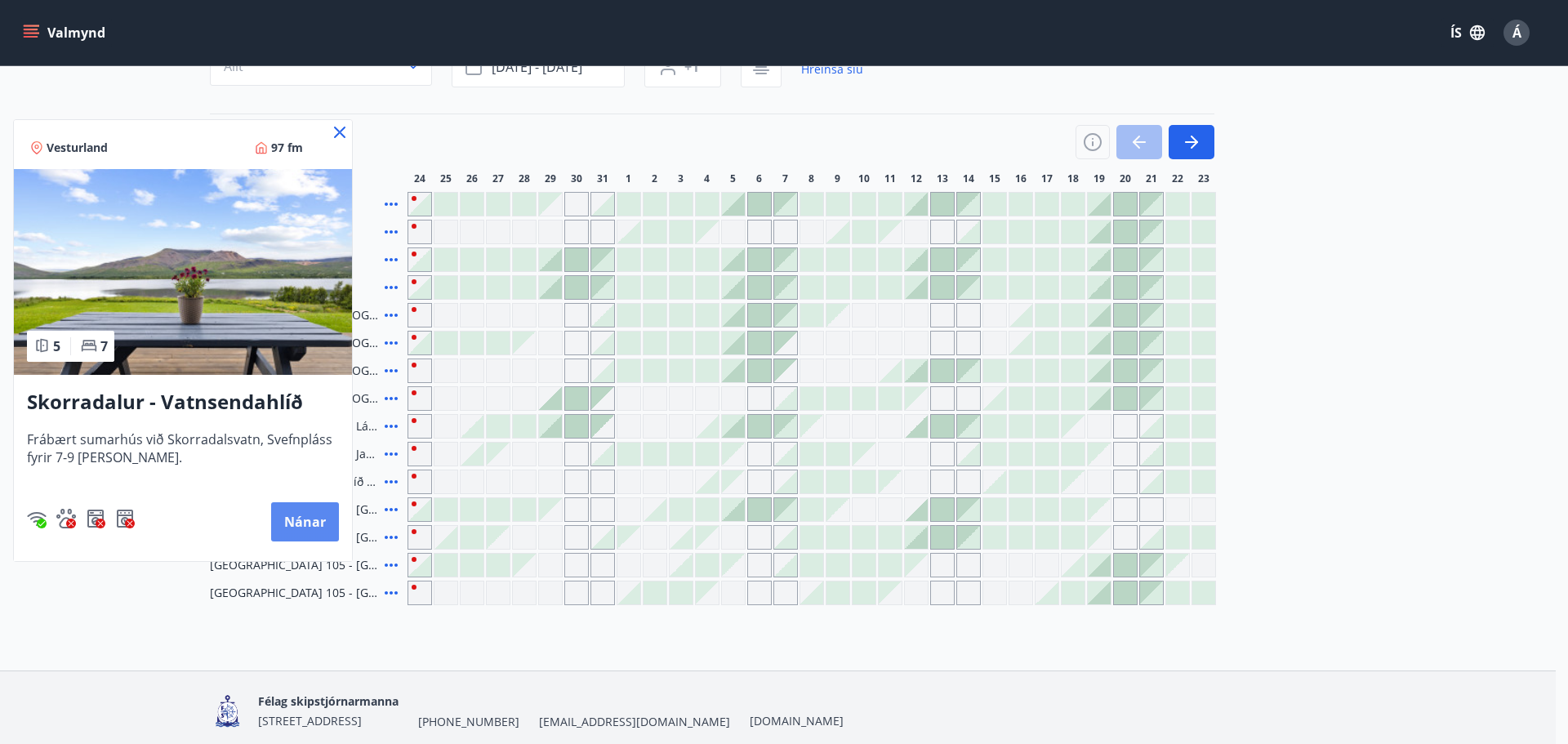
click at [297, 527] on button "Nánar" at bounding box center [305, 521] width 68 height 39
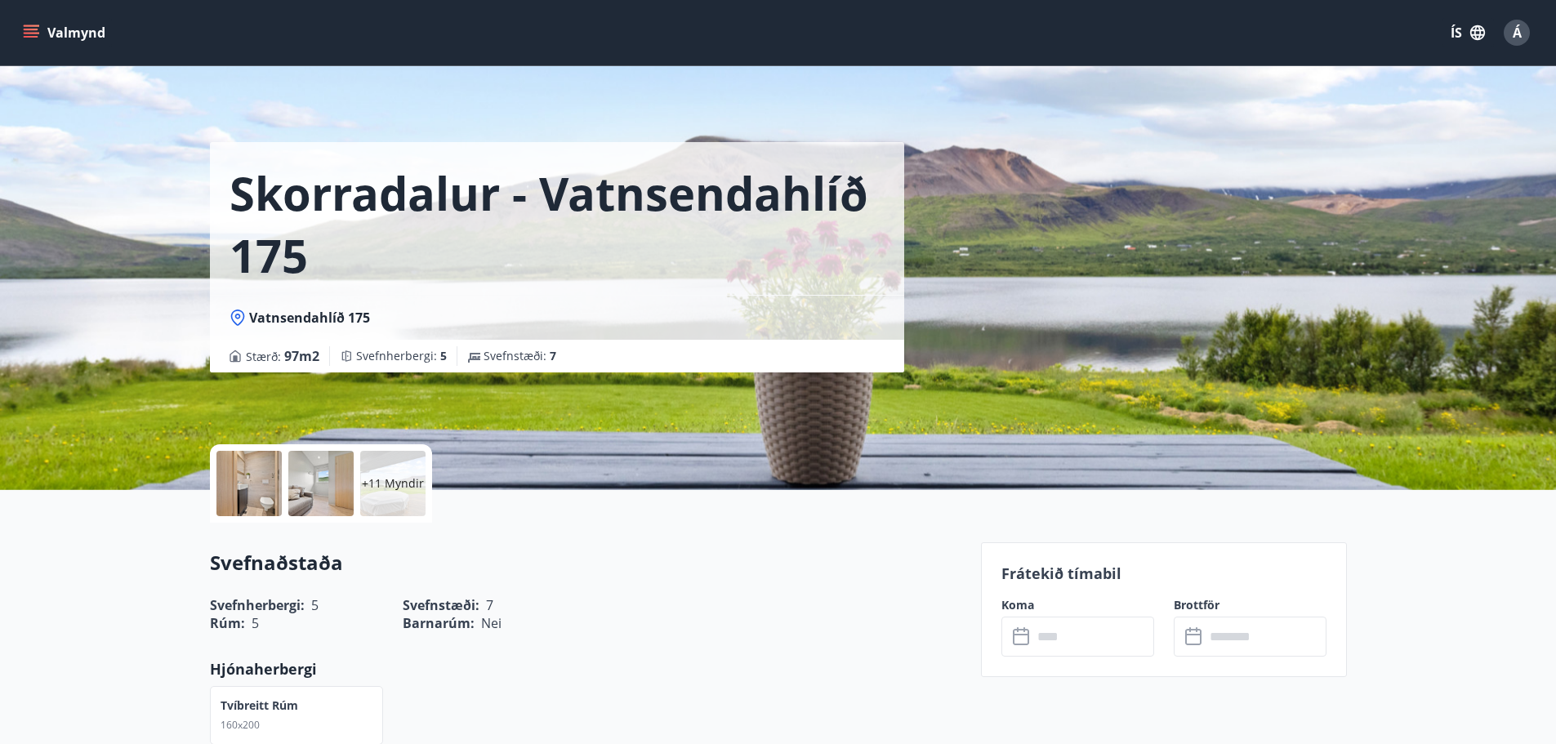
scroll to position [2, 0]
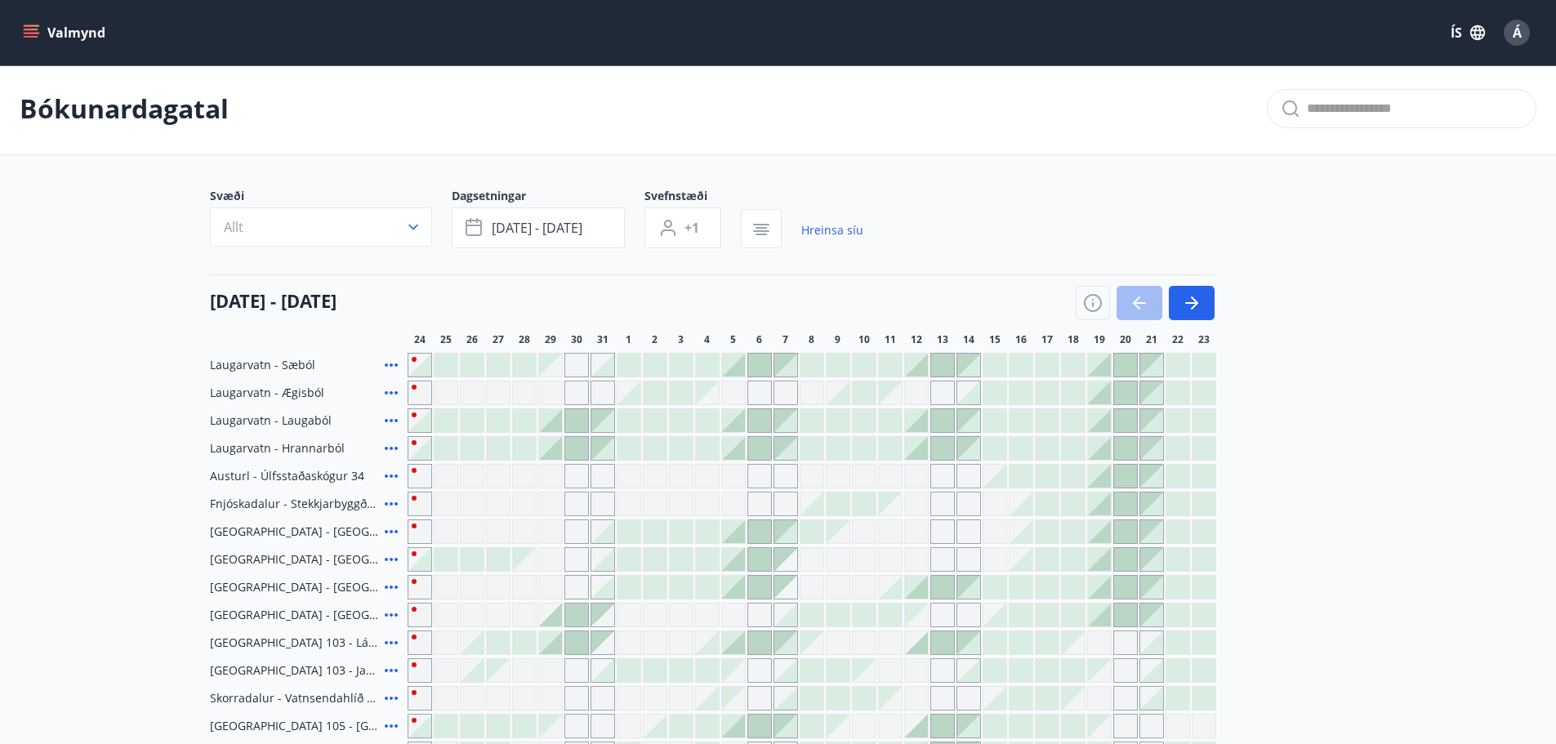
click at [385, 228] on button "Allt" at bounding box center [321, 226] width 222 height 39
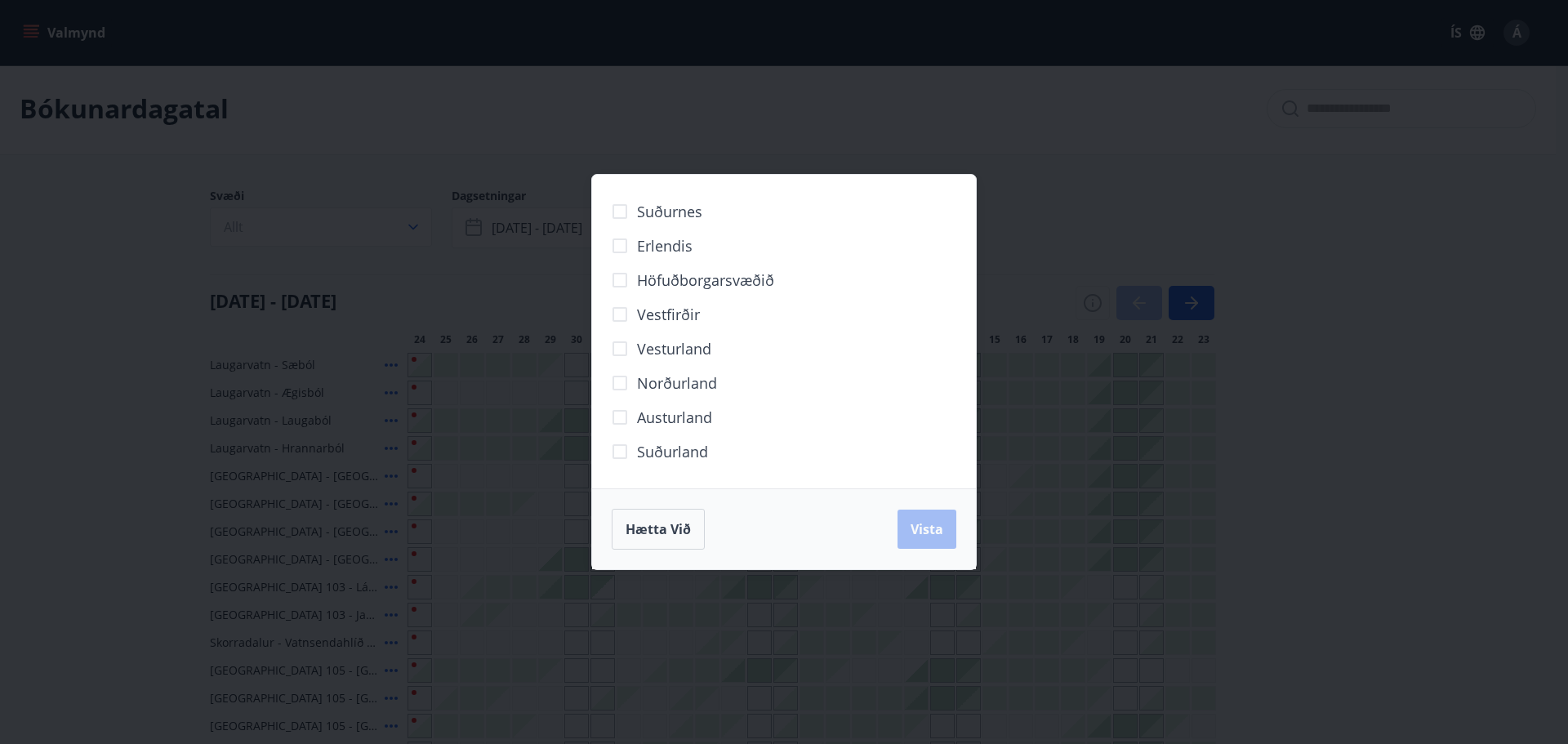
click at [643, 350] on span "Vesturland" at bounding box center [674, 348] width 74 height 21
click at [930, 525] on span "Vista" at bounding box center [927, 529] width 33 height 18
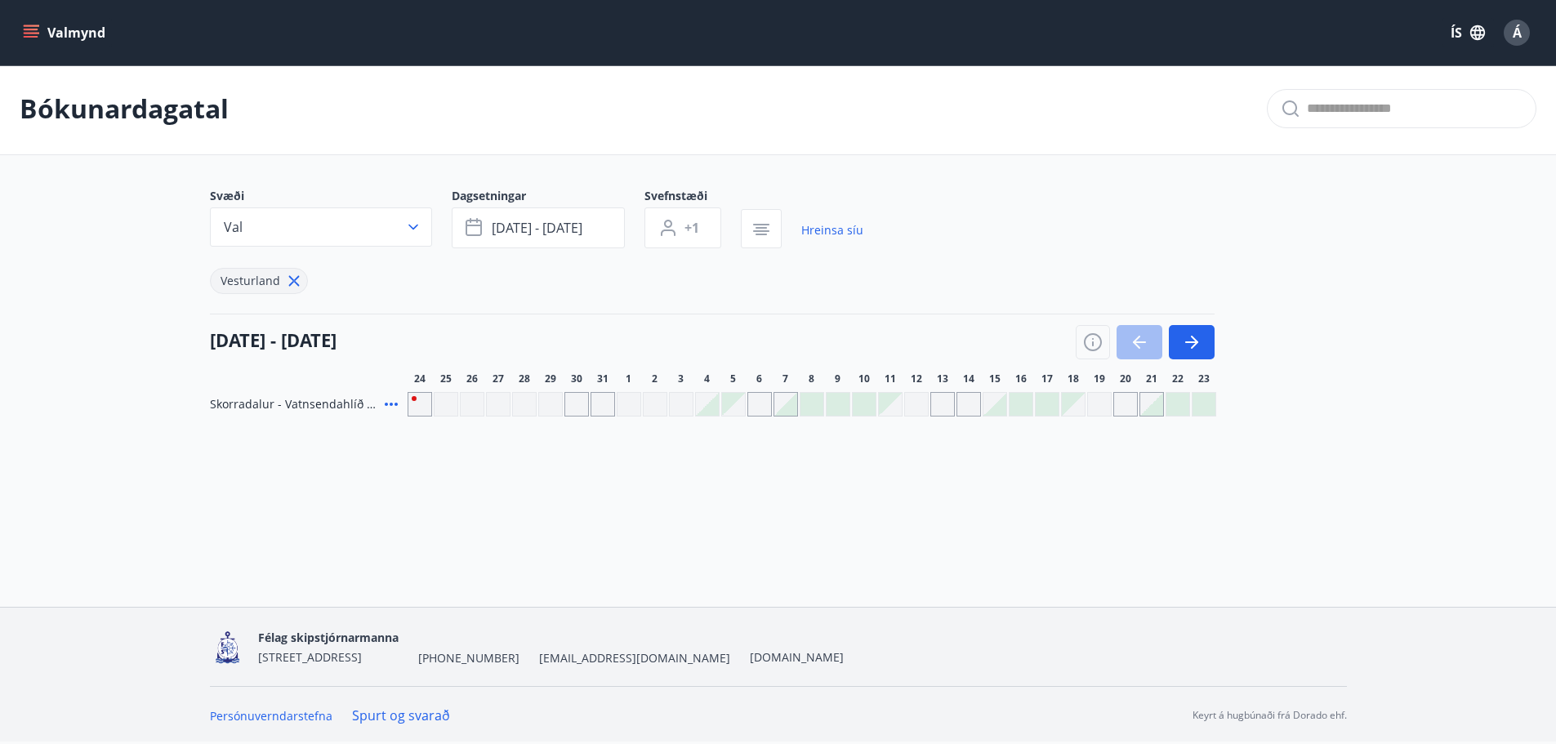
click at [775, 408] on div at bounding box center [785, 404] width 23 height 23
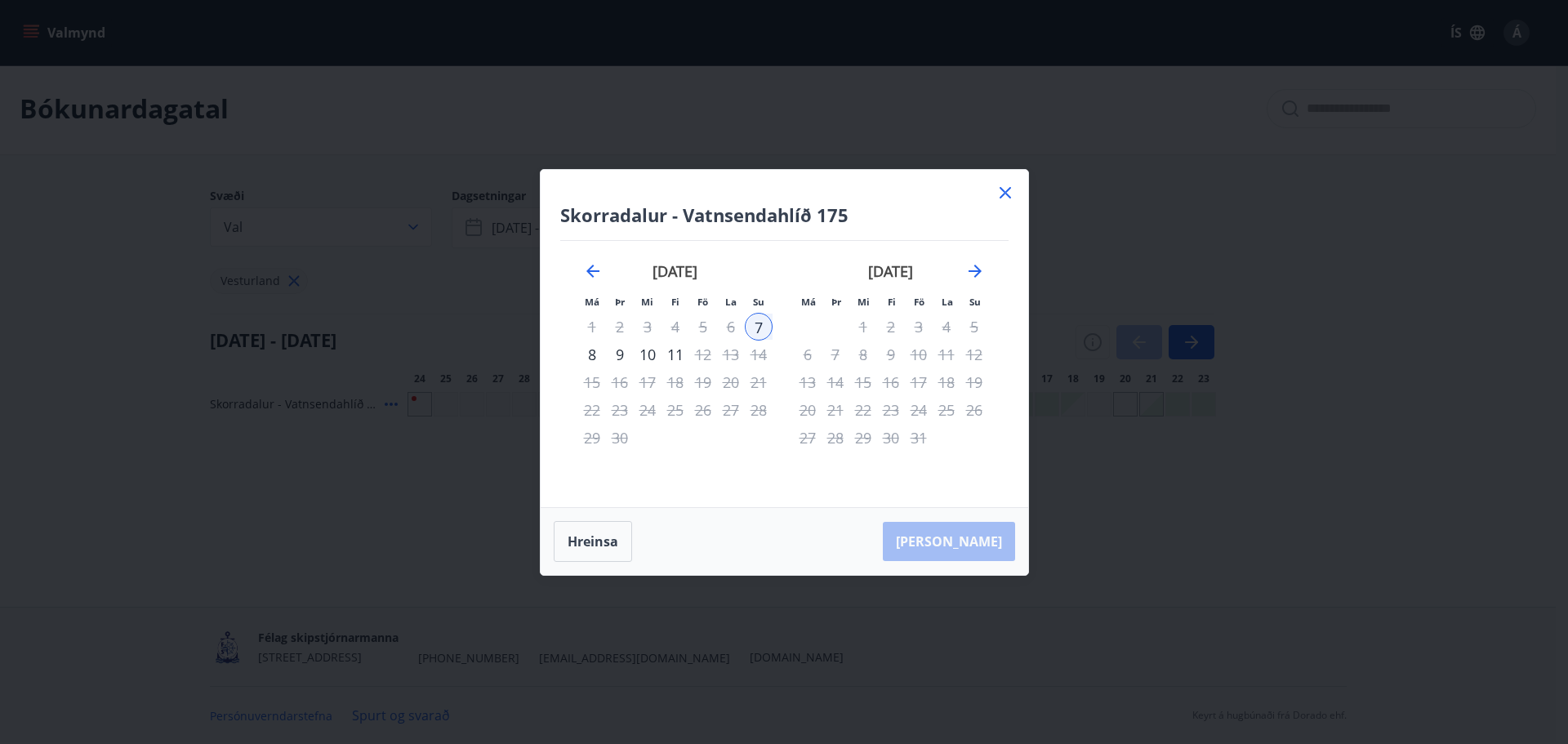
click at [1002, 191] on icon at bounding box center [1006, 193] width 20 height 20
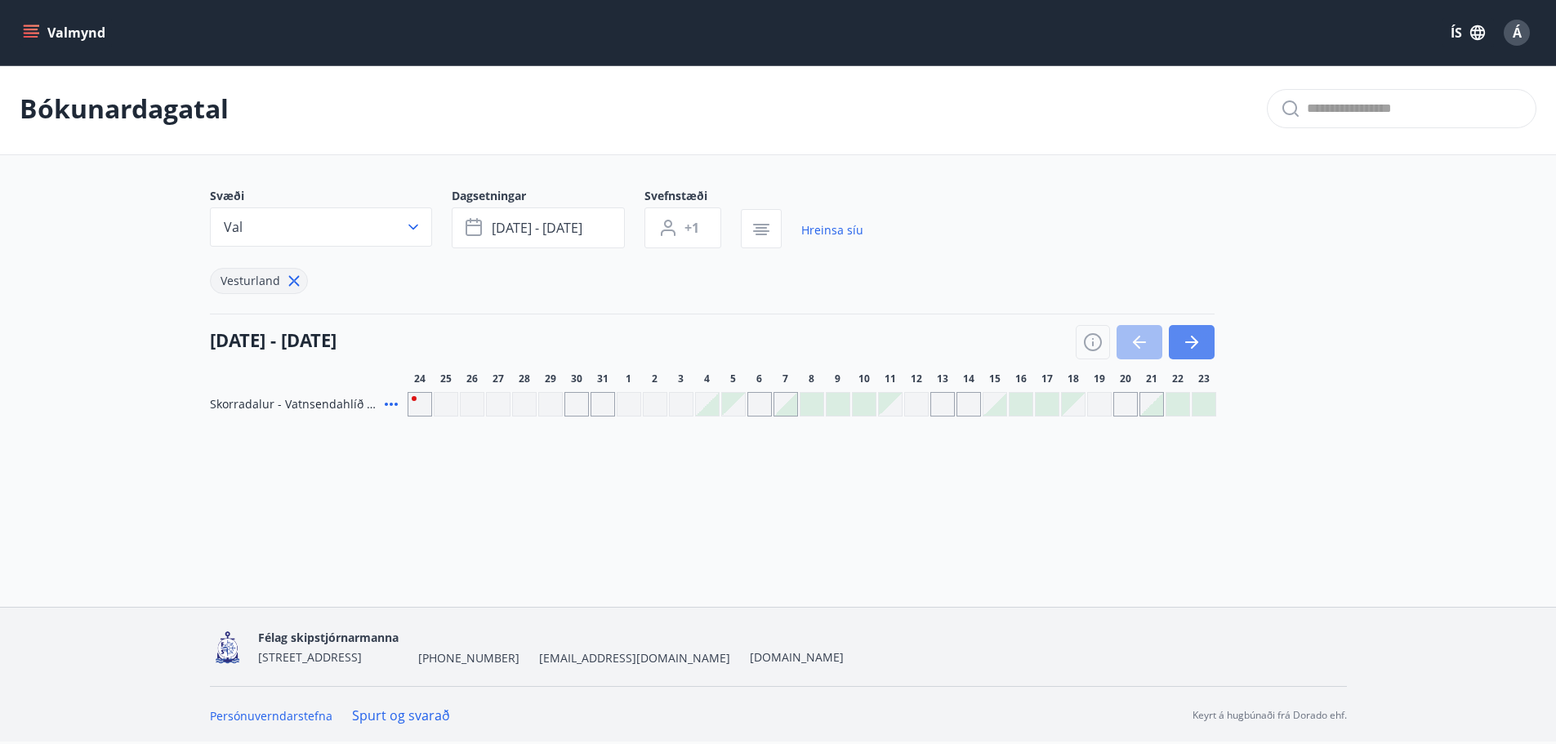
click at [1186, 338] on icon "button" at bounding box center [1192, 342] width 20 height 20
click at [1199, 337] on icon "button" at bounding box center [1192, 342] width 20 height 20
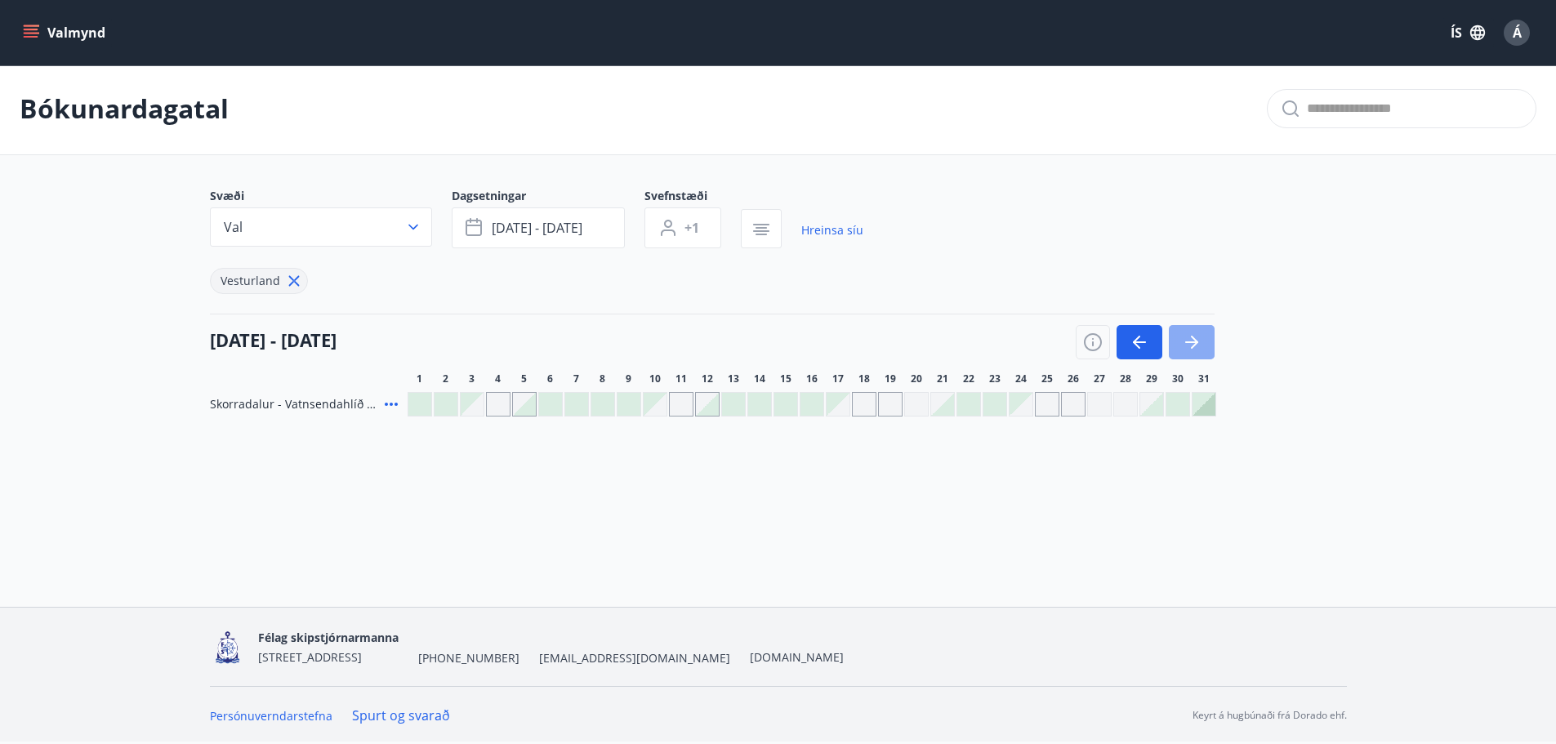
click at [1199, 337] on icon "button" at bounding box center [1192, 342] width 20 height 20
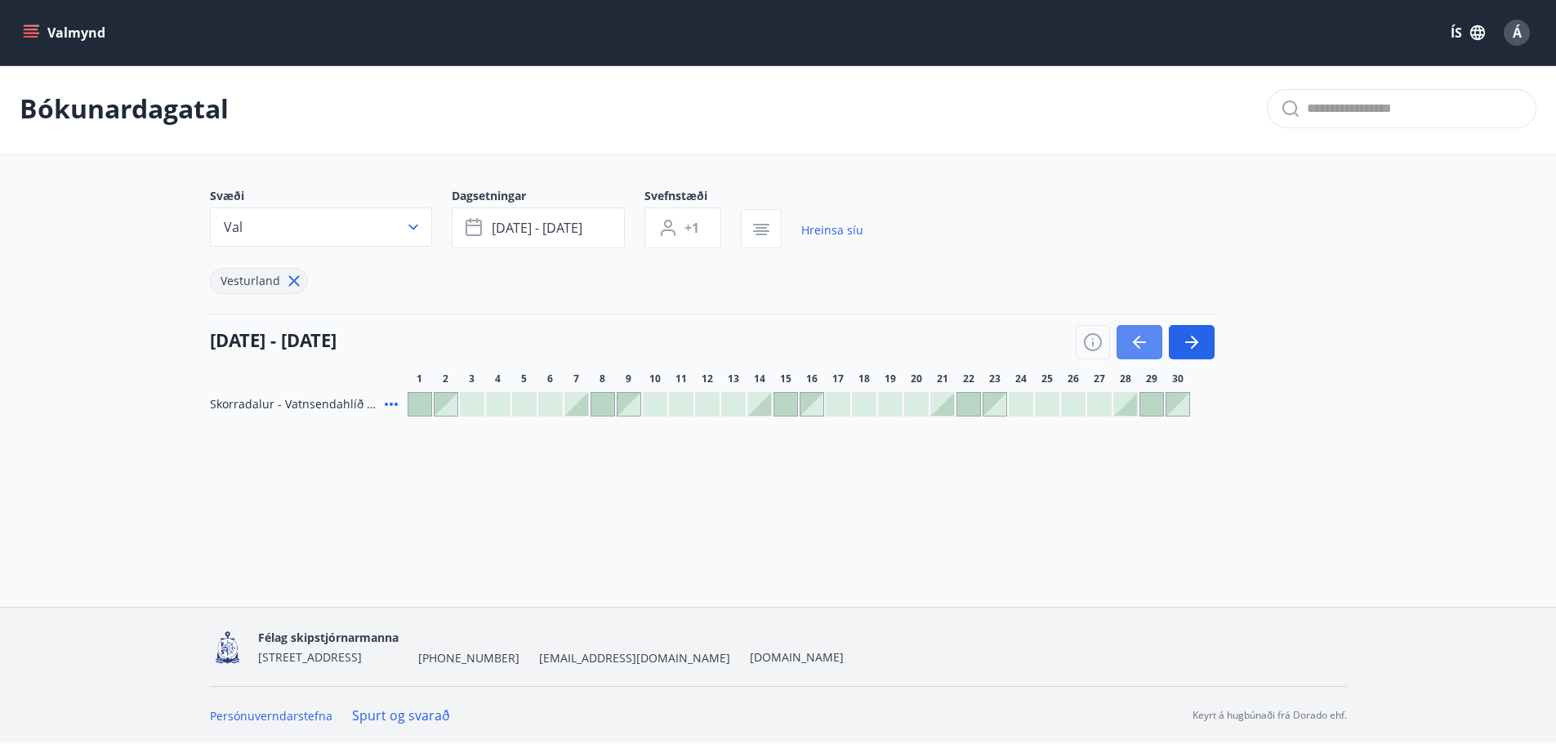
click at [1149, 339] on icon "button" at bounding box center [1140, 342] width 20 height 20
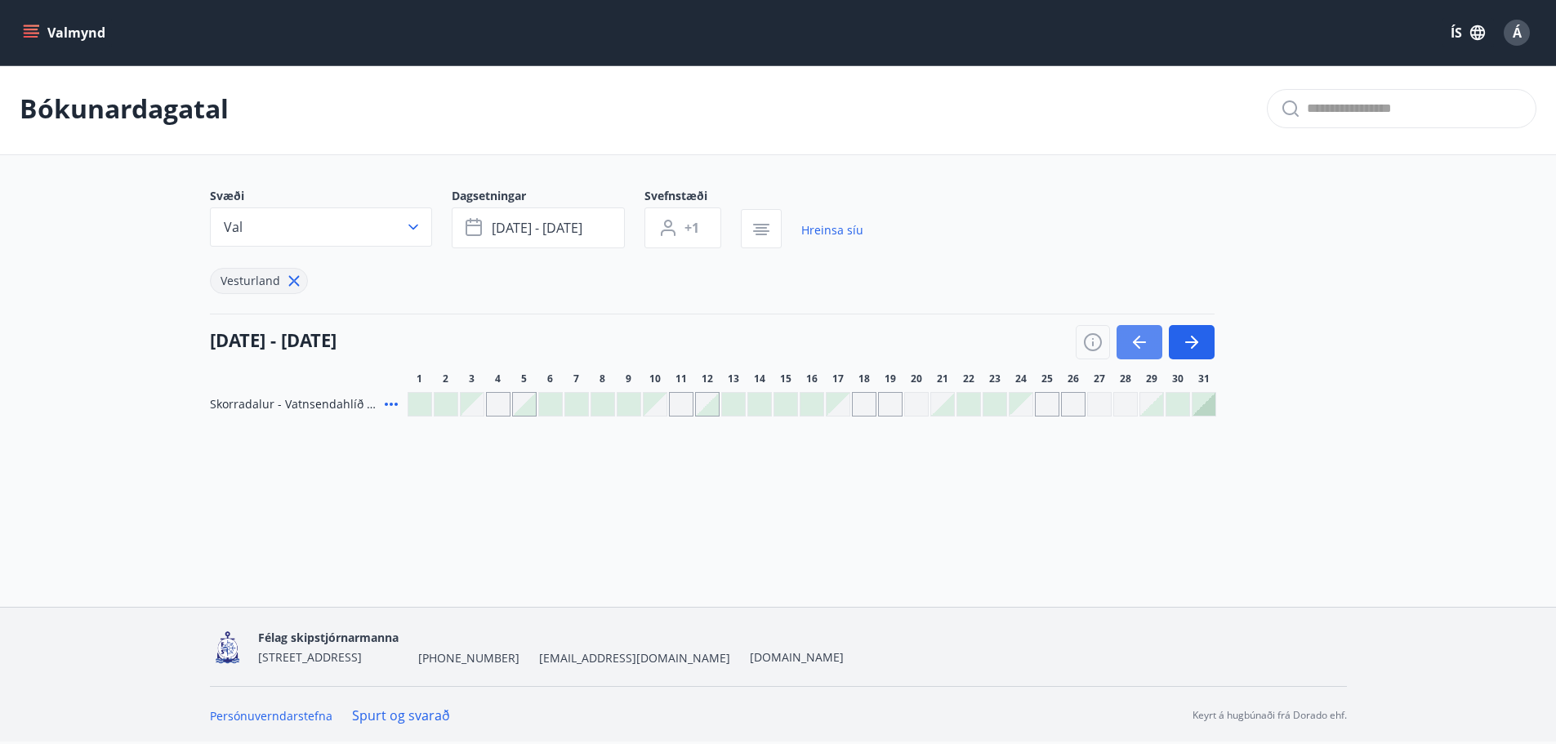
click at [1149, 339] on icon "button" at bounding box center [1140, 342] width 20 height 20
click at [1198, 342] on icon "button" at bounding box center [1194, 342] width 7 height 13
click at [1198, 348] on icon "button" at bounding box center [1192, 342] width 20 height 20
click at [1187, 341] on icon "button" at bounding box center [1192, 342] width 20 height 20
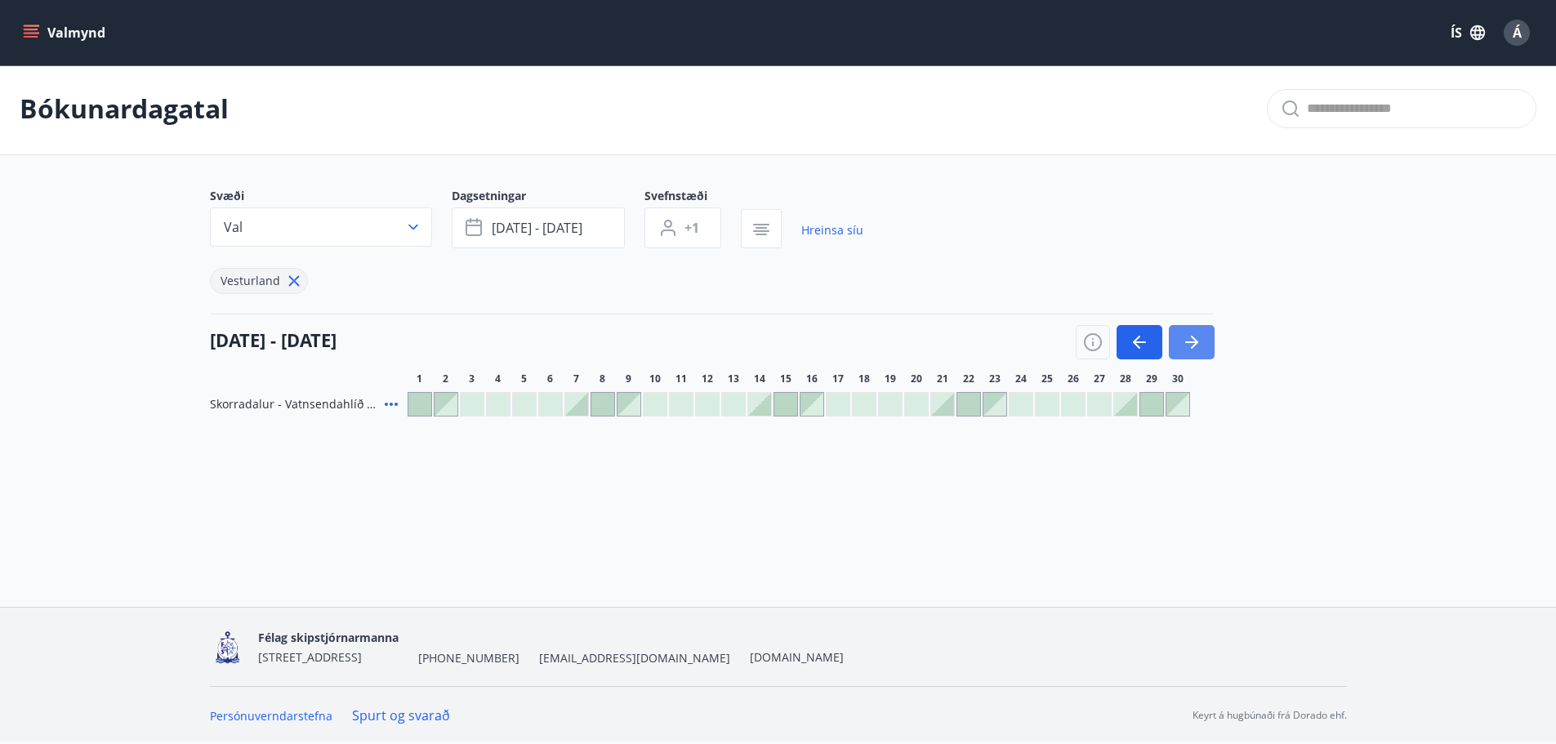
click at [1189, 339] on icon "button" at bounding box center [1192, 342] width 20 height 20
click at [1188, 348] on icon "button" at bounding box center [1192, 342] width 20 height 20
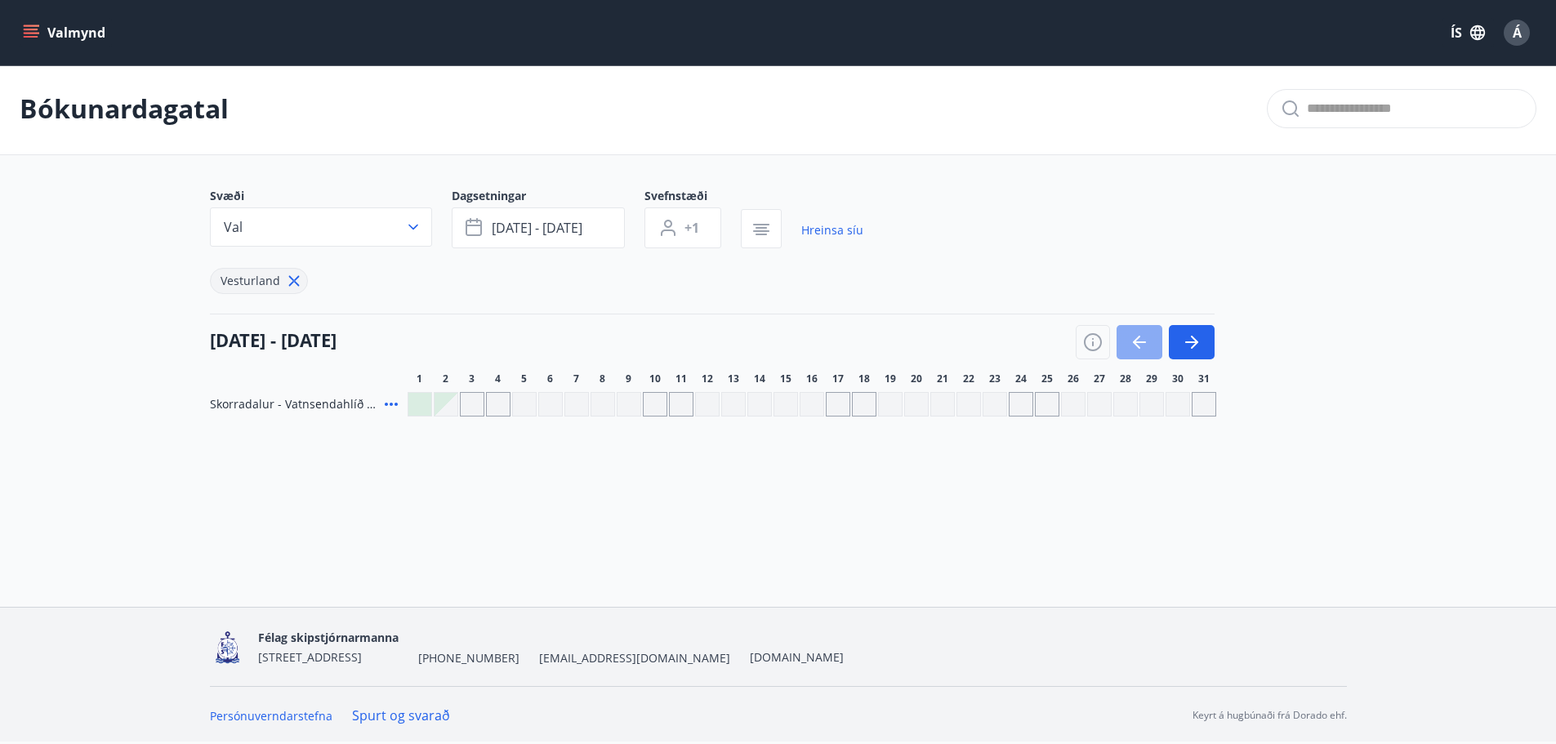
click at [1131, 349] on icon "button" at bounding box center [1140, 342] width 20 height 20
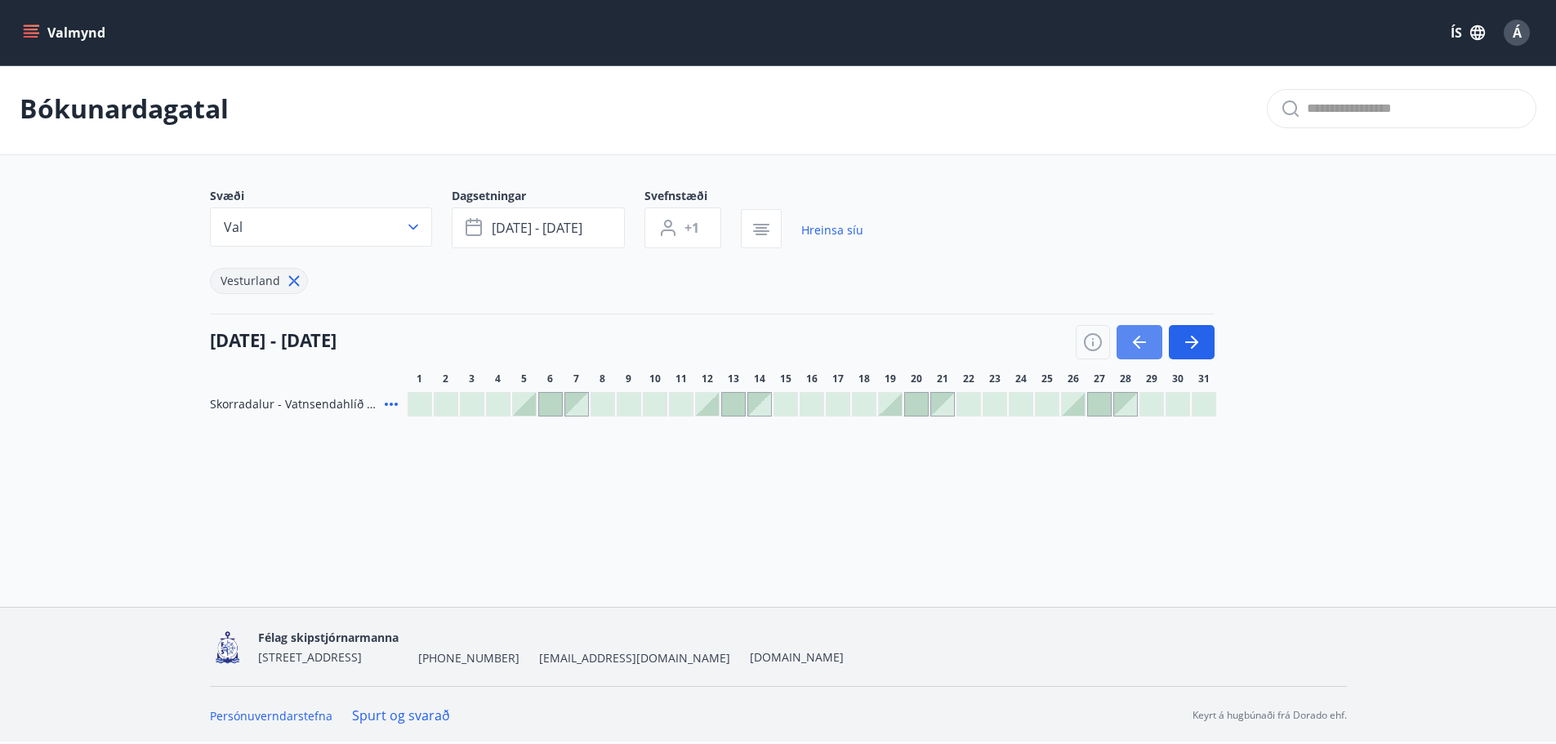
click at [1131, 349] on icon "button" at bounding box center [1140, 342] width 20 height 20
click at [274, 226] on button "Val" at bounding box center [321, 226] width 222 height 39
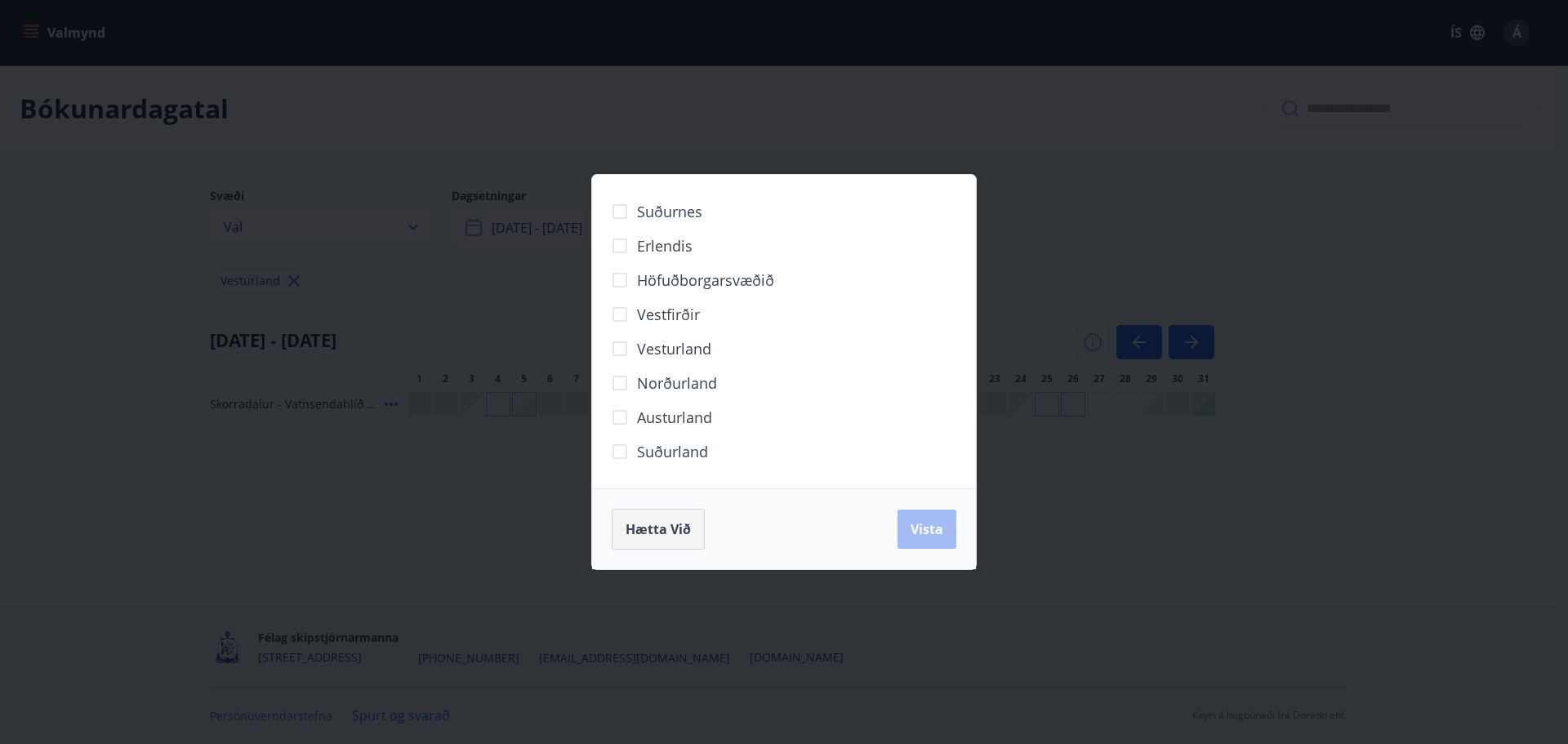
click at [663, 531] on span "Hætta við" at bounding box center [658, 529] width 65 height 18
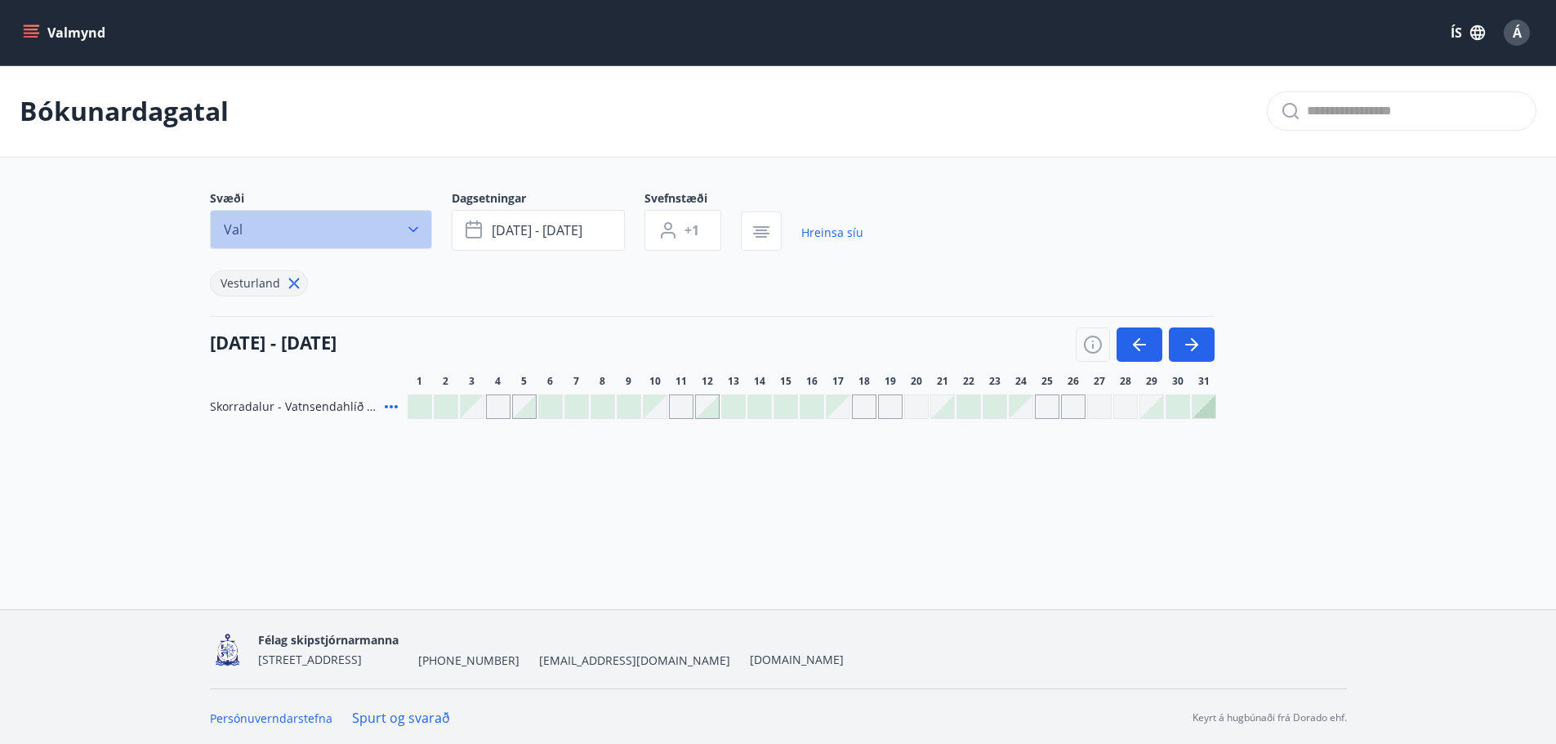
click at [404, 233] on button "Val" at bounding box center [321, 229] width 222 height 39
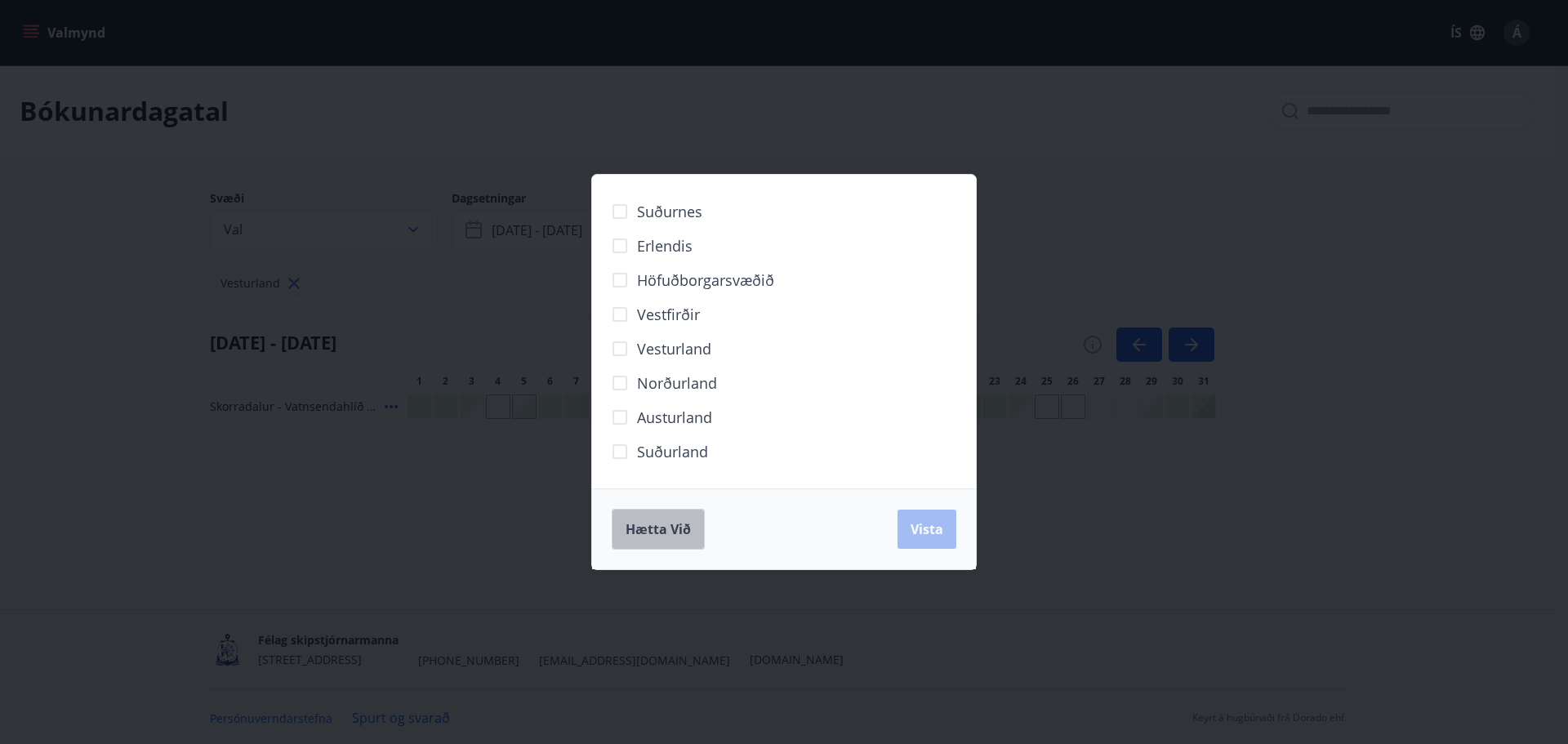
click at [676, 538] on button "Hætta við" at bounding box center [658, 529] width 93 height 41
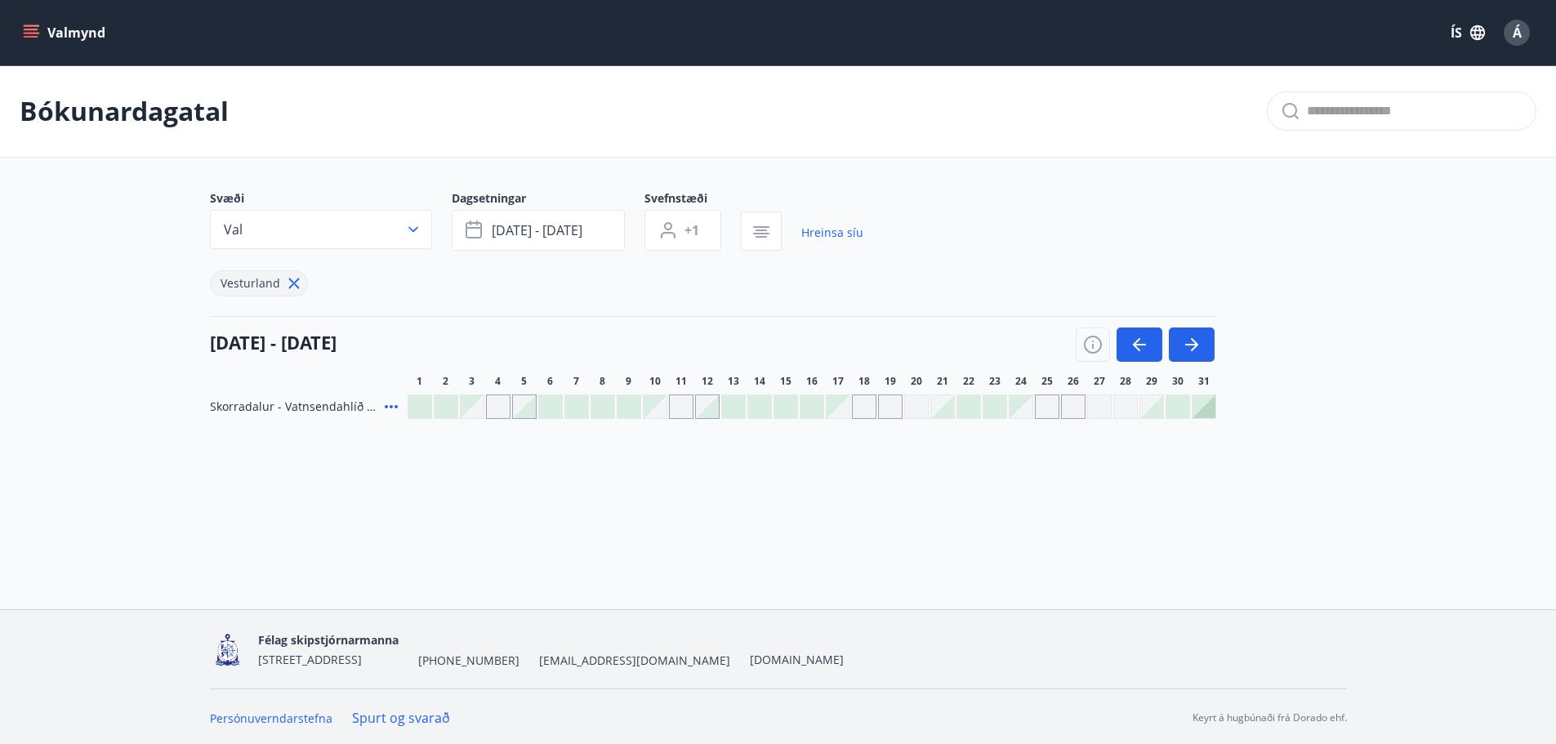
click at [286, 285] on icon at bounding box center [294, 283] width 18 height 18
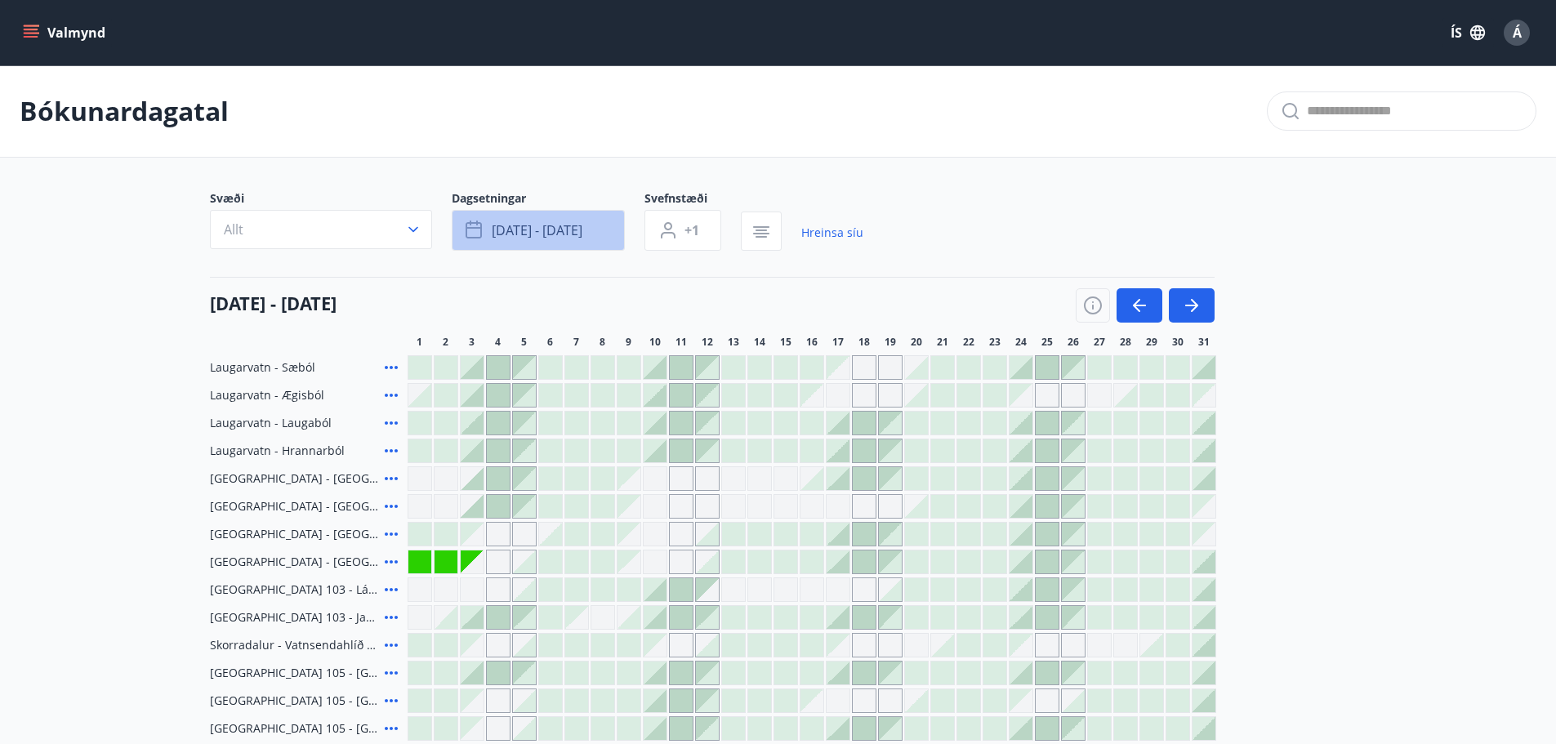
click at [479, 225] on icon "button" at bounding box center [476, 231] width 20 height 20
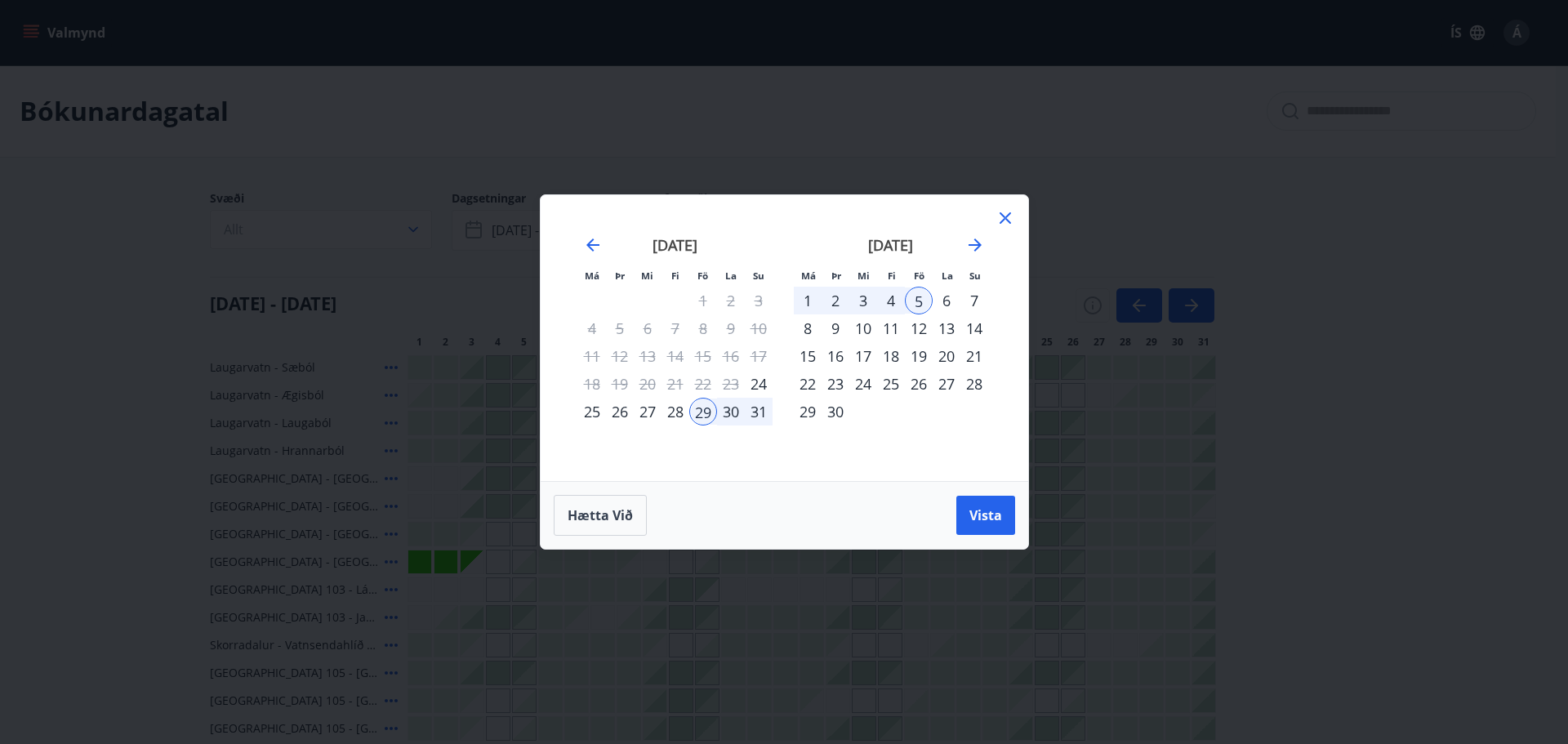
click at [701, 421] on div "29" at bounding box center [703, 412] width 28 height 28
click at [924, 295] on div "5" at bounding box center [919, 301] width 28 height 28
click at [991, 516] on span "Vista" at bounding box center [986, 515] width 33 height 18
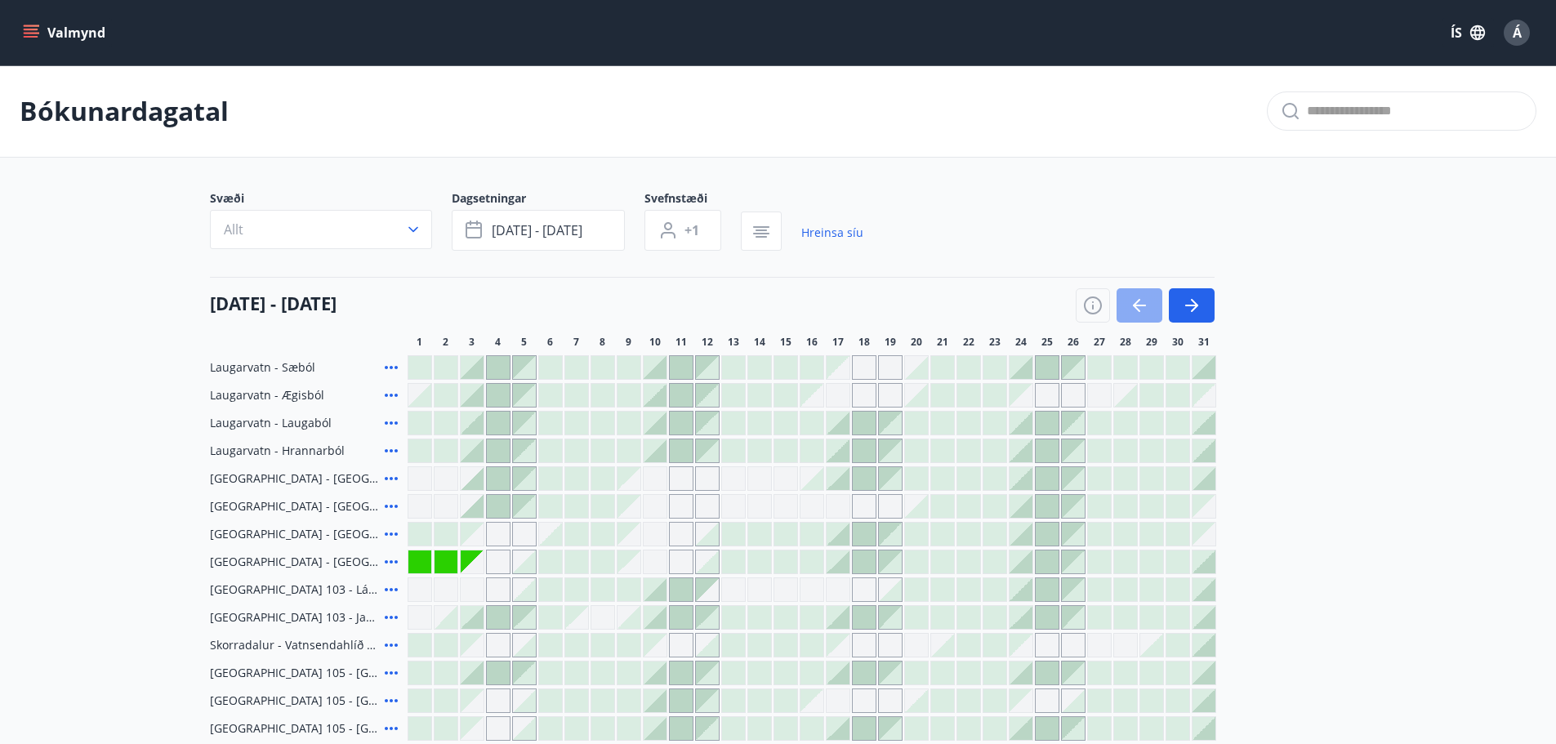
click at [1132, 309] on icon "button" at bounding box center [1140, 306] width 20 height 20
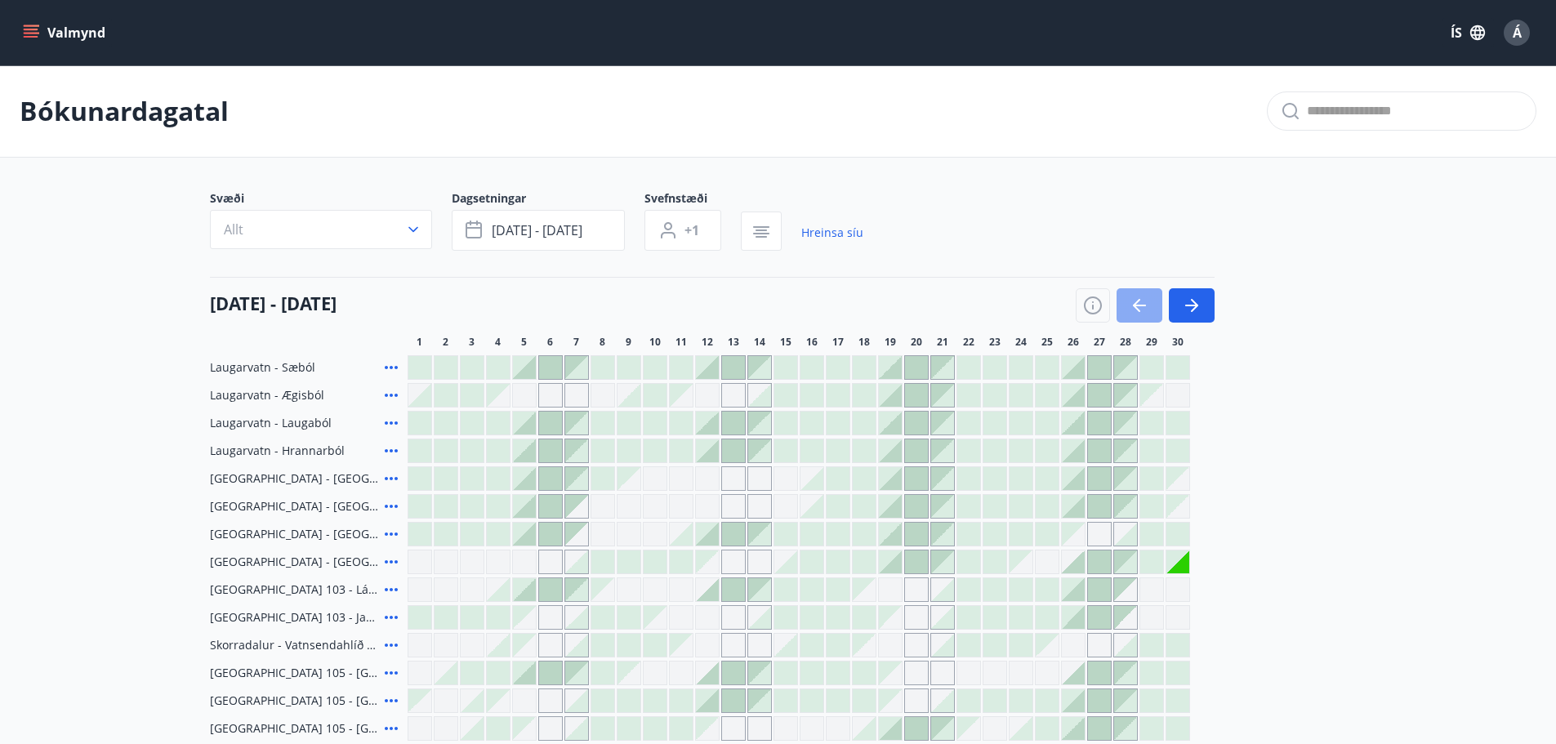
click at [1132, 309] on icon "button" at bounding box center [1140, 306] width 20 height 20
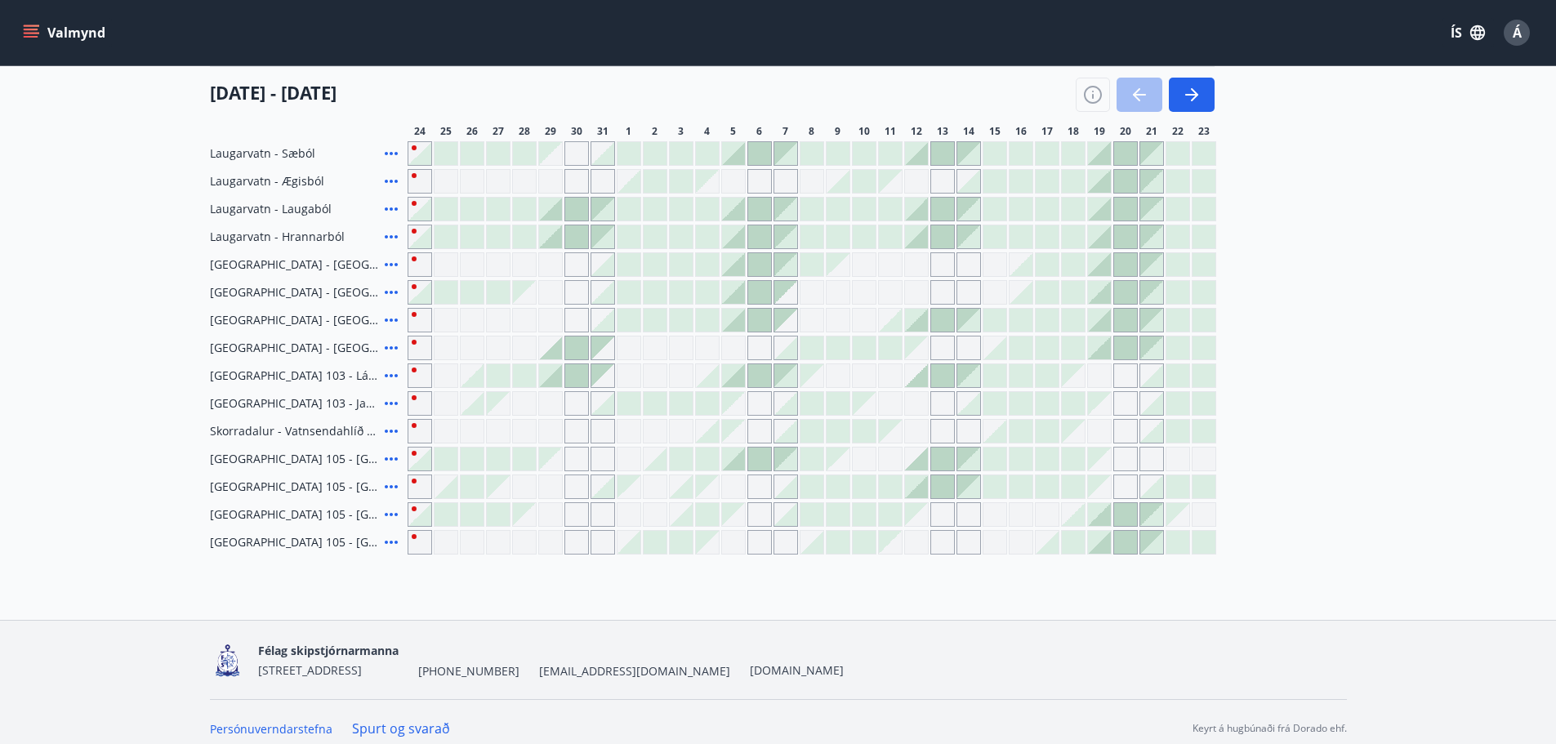
scroll to position [64, 0]
